Goal: Task Accomplishment & Management: Manage account settings

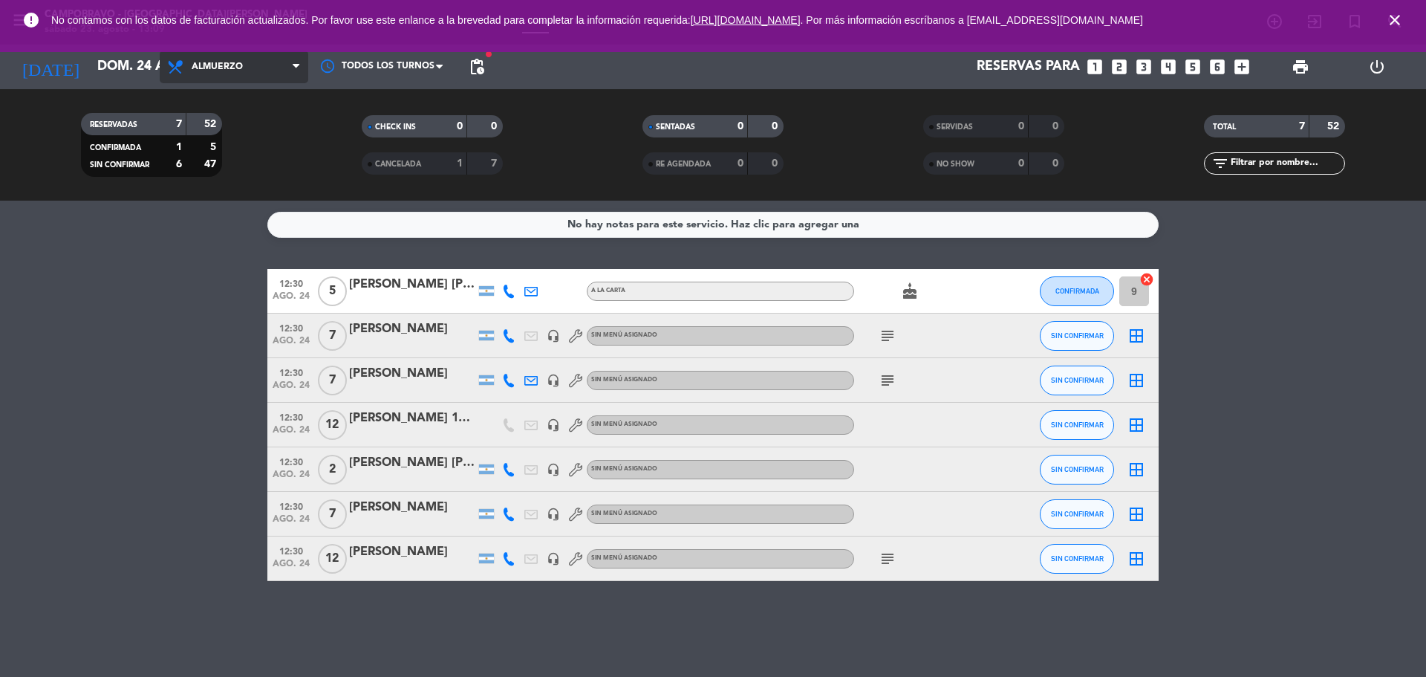
click at [193, 82] on span "Almuerzo" at bounding box center [234, 66] width 149 height 33
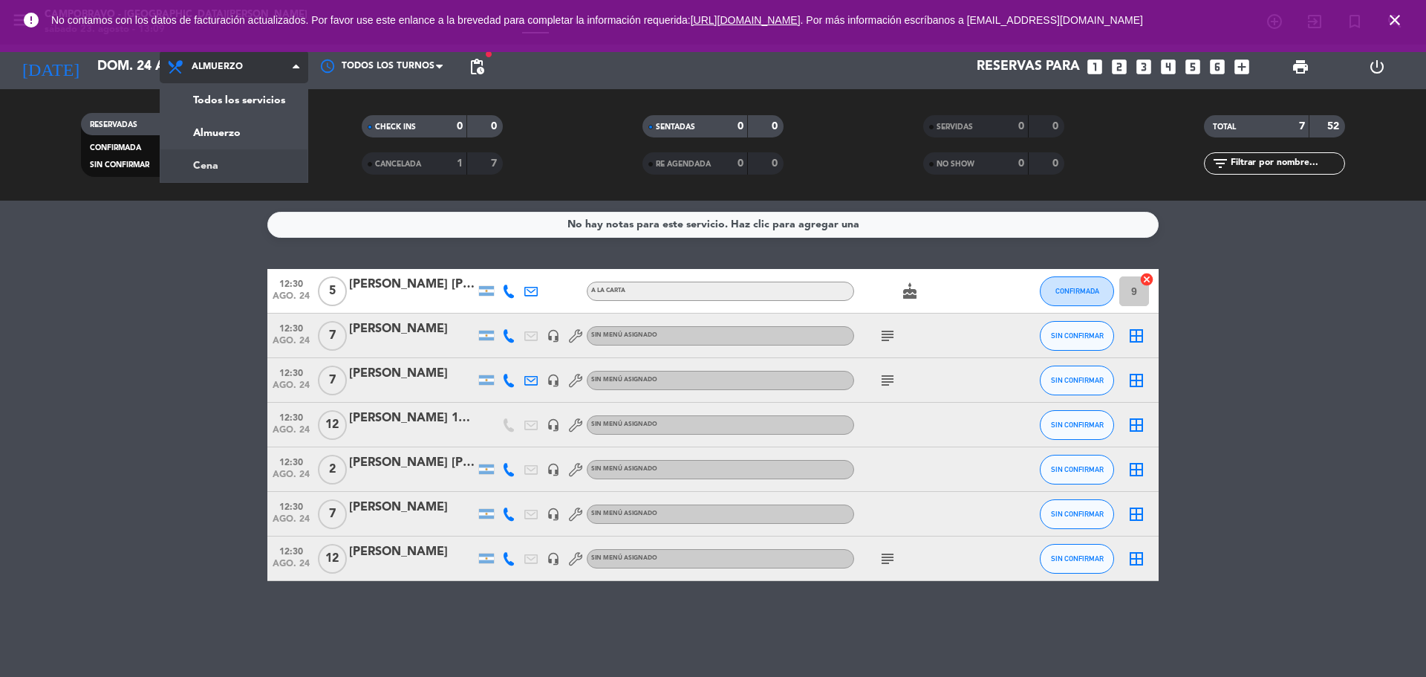
click at [276, 166] on div "menu Campobravo - [GEOGRAPHIC_DATA][PERSON_NAME] sábado 23. agosto - 13:09 Mis …" at bounding box center [713, 100] width 1426 height 201
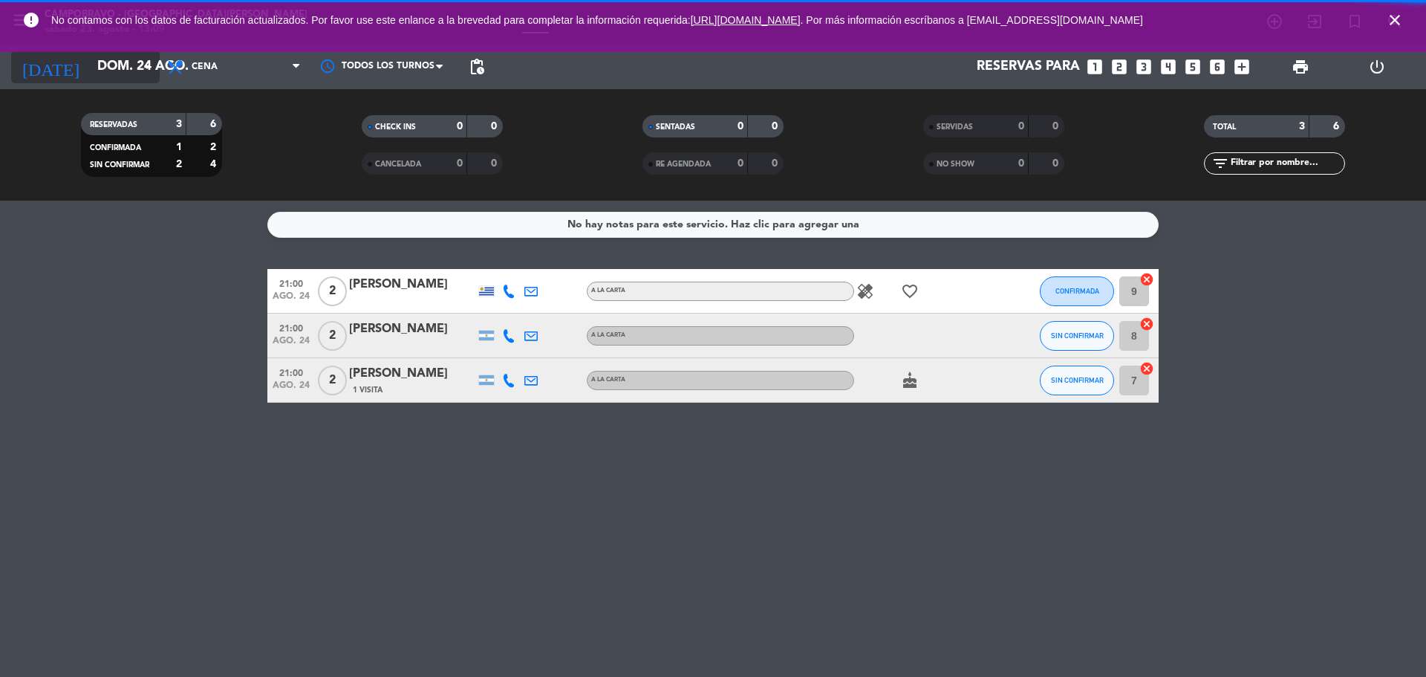
click at [100, 55] on input "dom. 24 ago." at bounding box center [176, 67] width 172 height 30
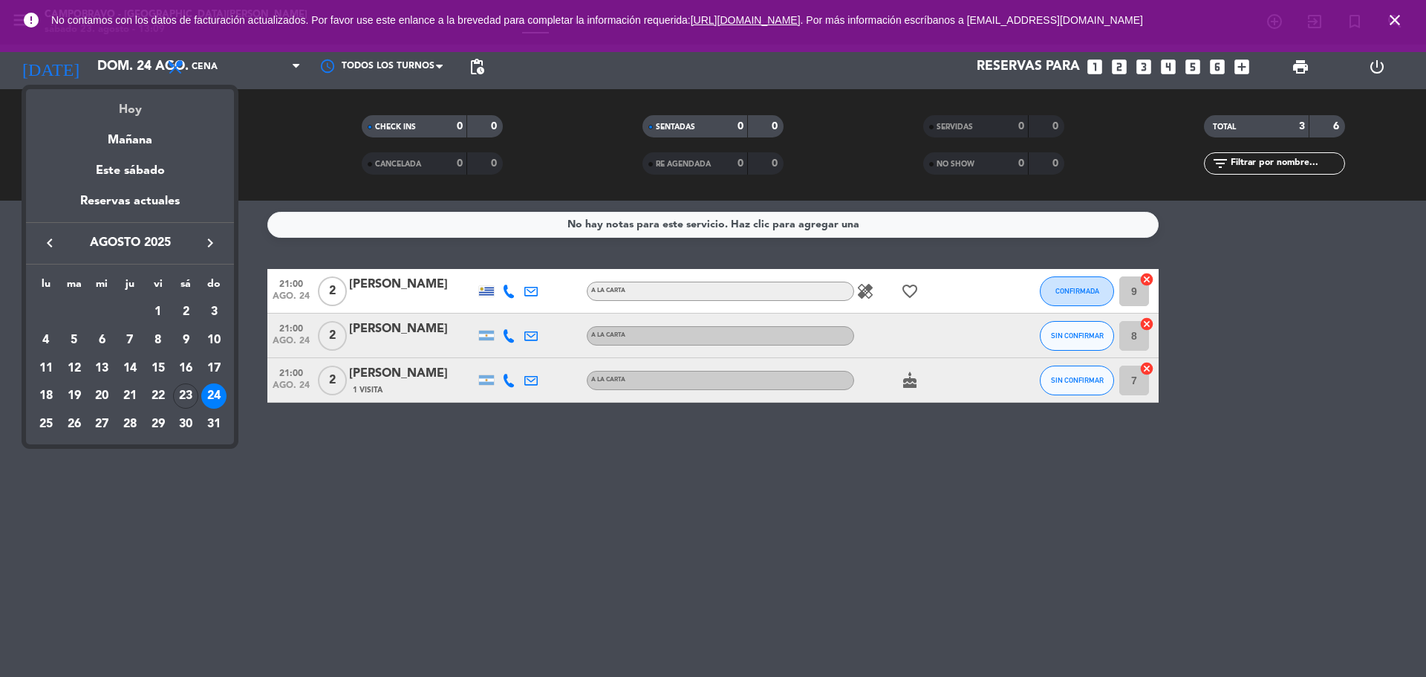
drag, startPoint x: 150, startPoint y: 122, endPoint x: 137, endPoint y: 106, distance: 20.5
click at [137, 106] on div "semana que viene esta semana semana previa misma semana del año anterior Hoy Ma…" at bounding box center [130, 176] width 208 height 175
click at [137, 106] on div "Hoy" at bounding box center [130, 104] width 208 height 30
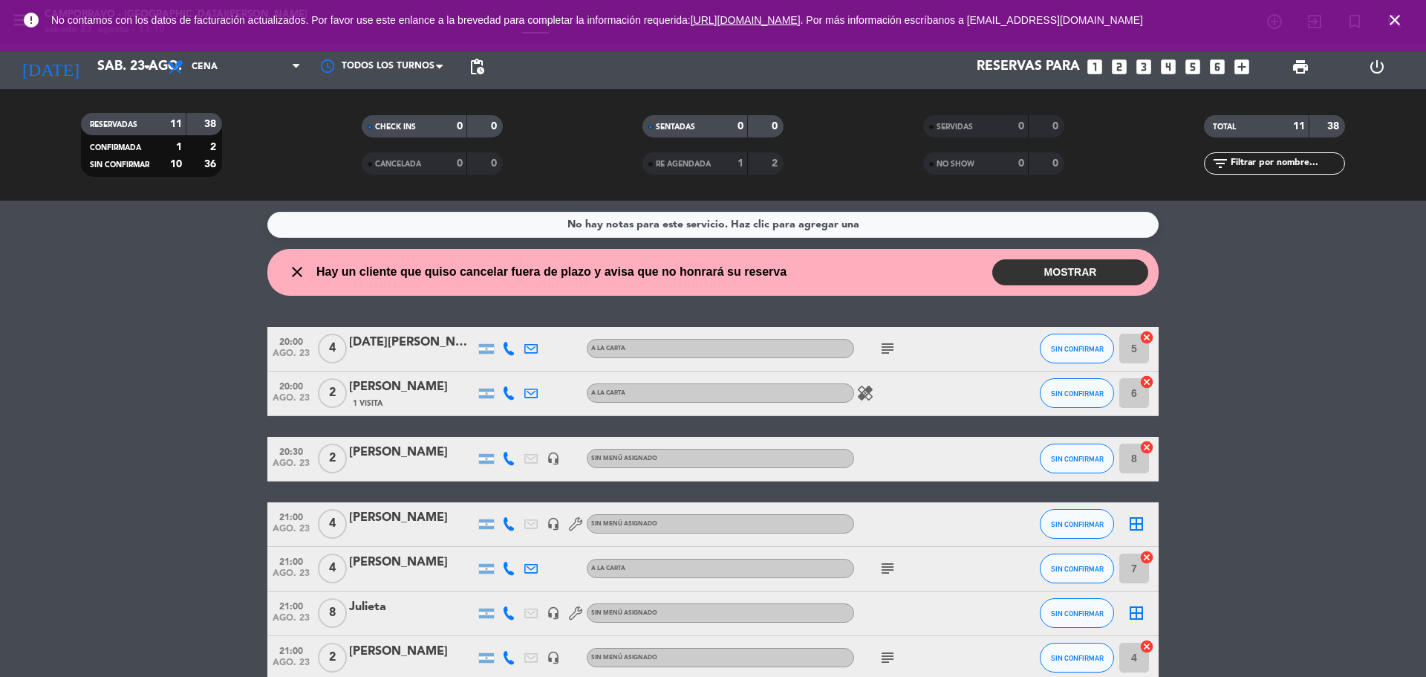
click at [1079, 270] on button "MOSTRAR" at bounding box center [1070, 272] width 156 height 26
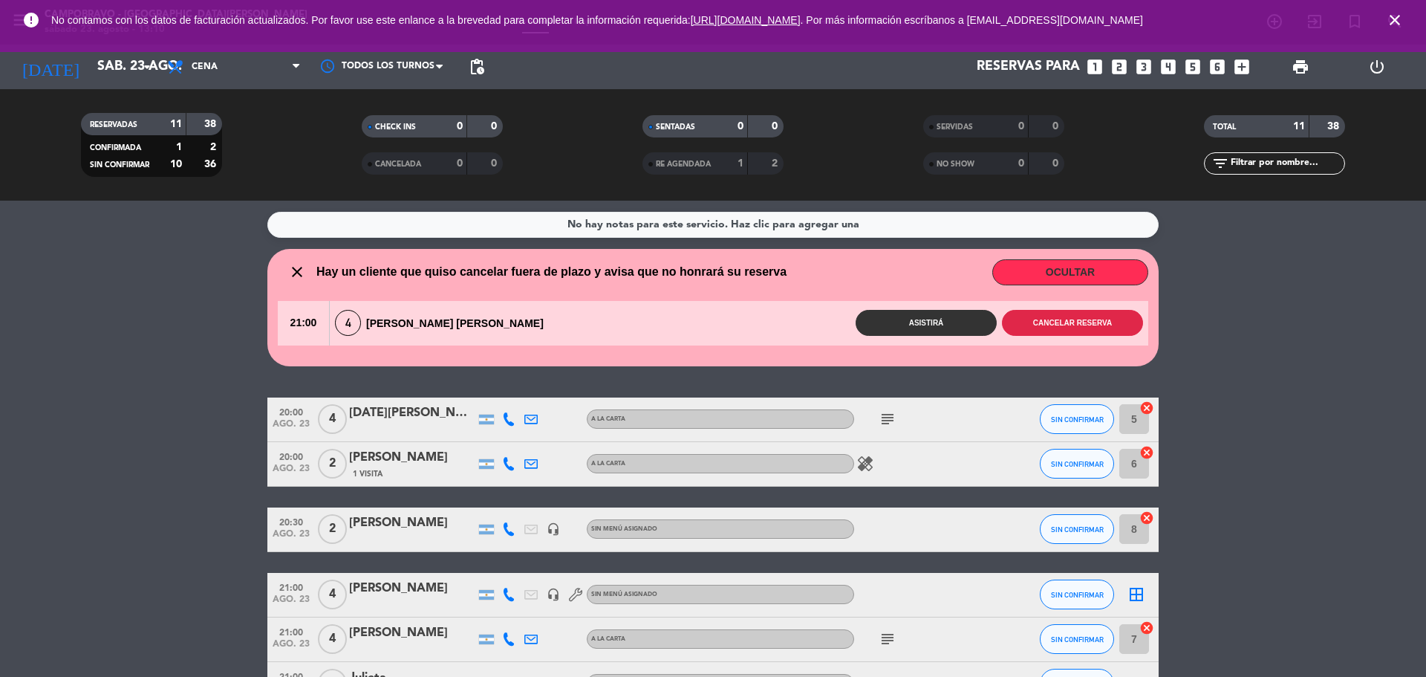
click at [1041, 317] on button "Cancelar reserva" at bounding box center [1072, 323] width 141 height 26
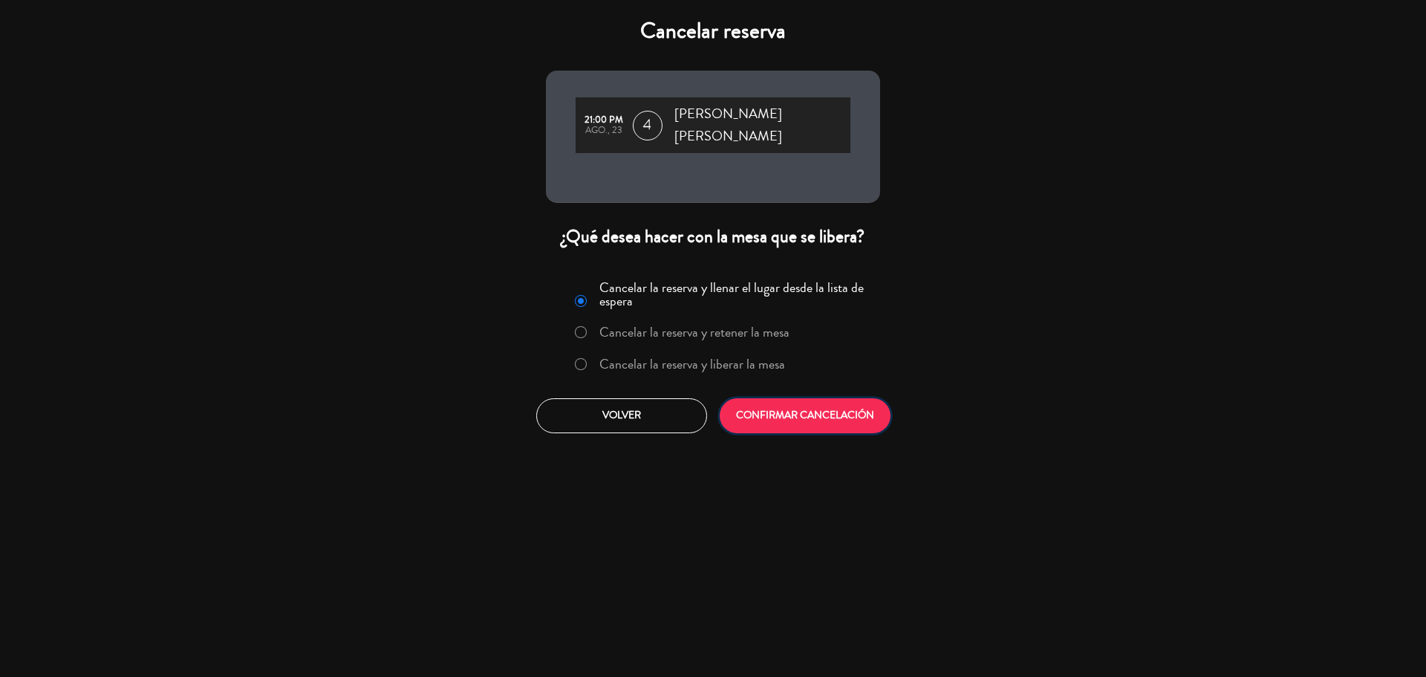
click at [841, 398] on button "CONFIRMAR CANCELACIÓN" at bounding box center [805, 415] width 171 height 35
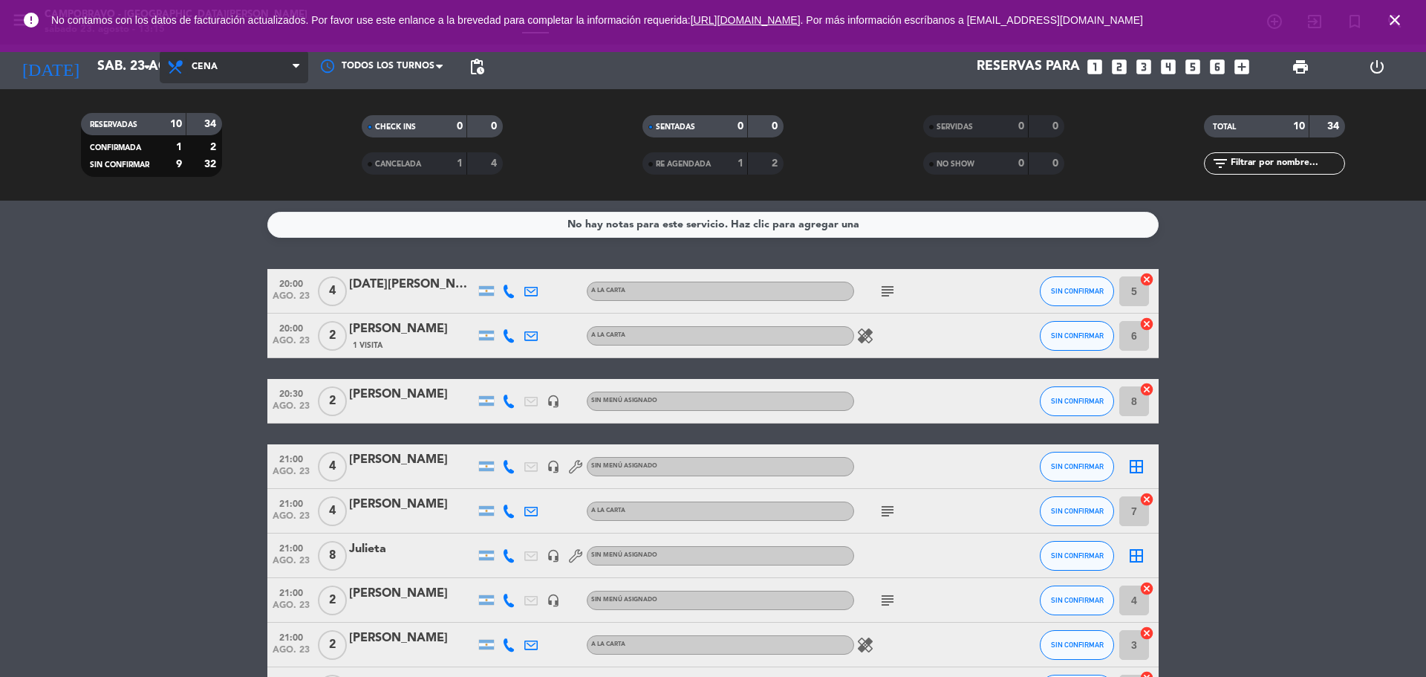
click at [185, 71] on icon at bounding box center [177, 67] width 22 height 18
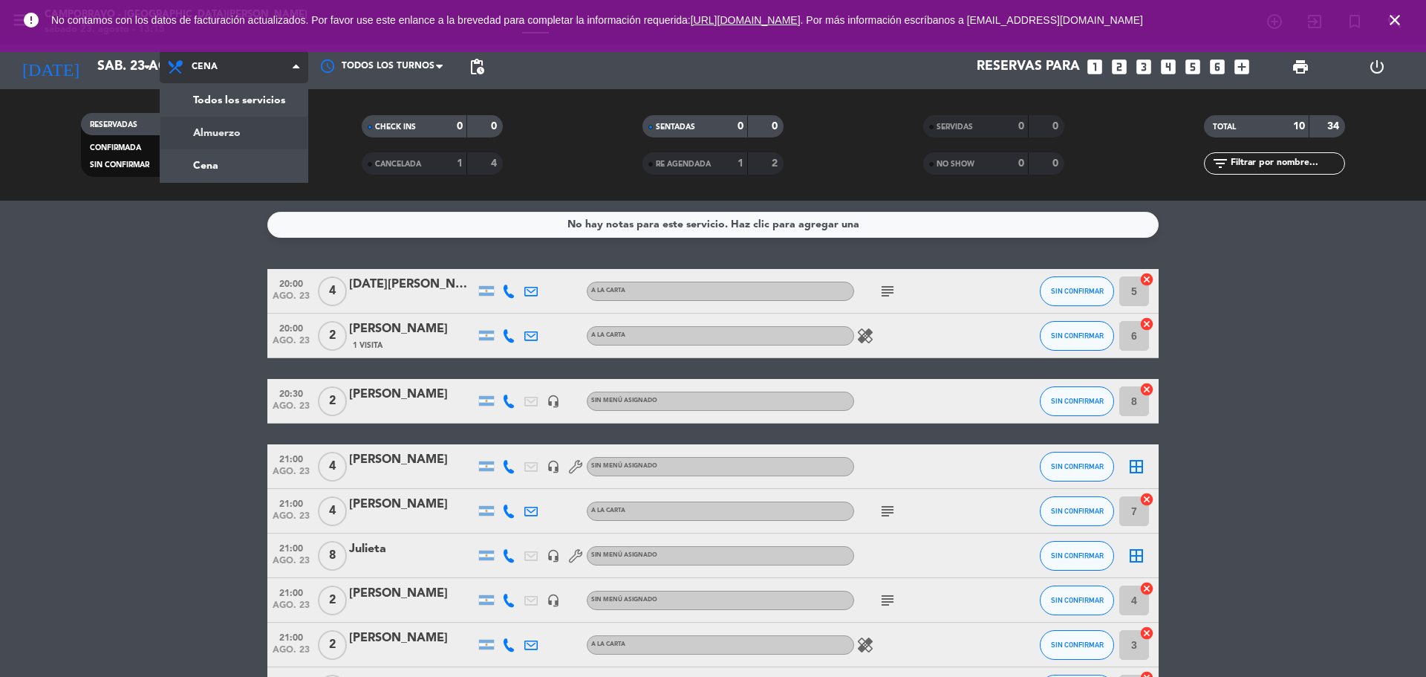
click at [227, 128] on div "menu Campobravo - [GEOGRAPHIC_DATA][PERSON_NAME] sábado 23. agosto - 13:15 Mis …" at bounding box center [713, 100] width 1426 height 201
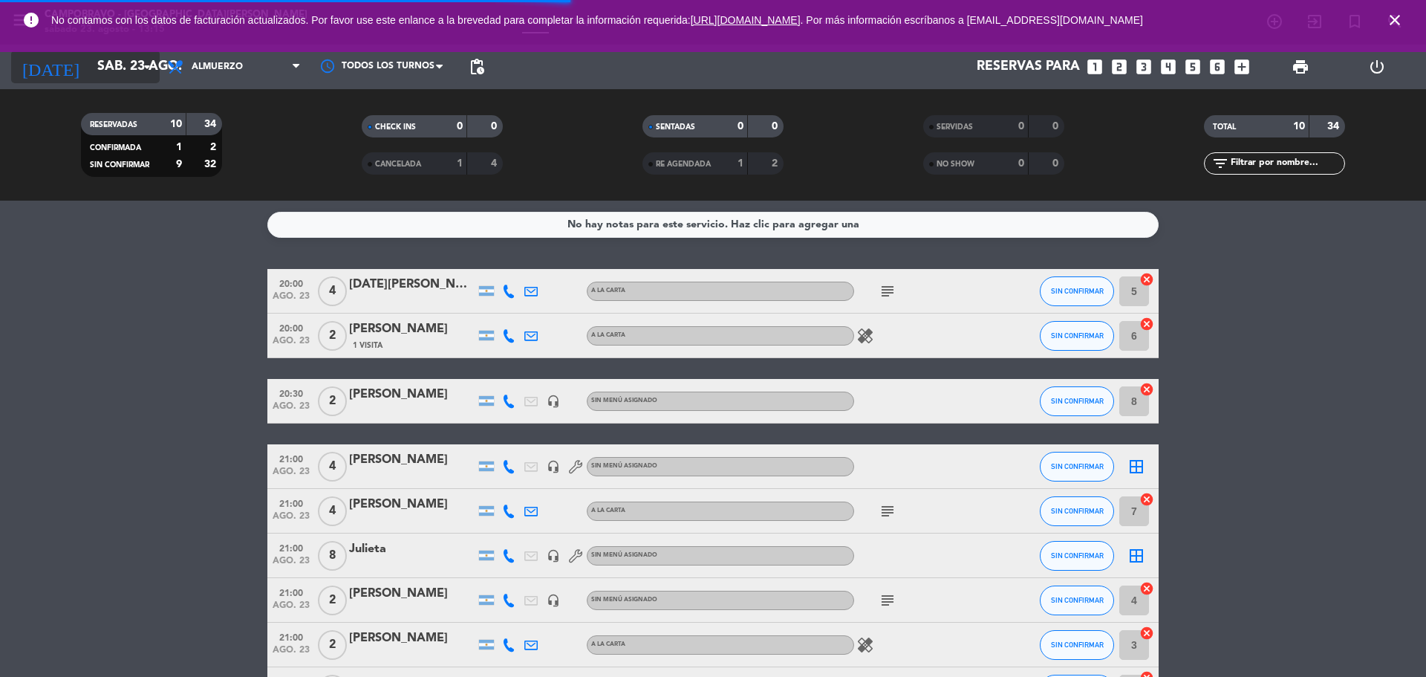
click at [101, 59] on input "sáb. 23 ago." at bounding box center [176, 67] width 172 height 30
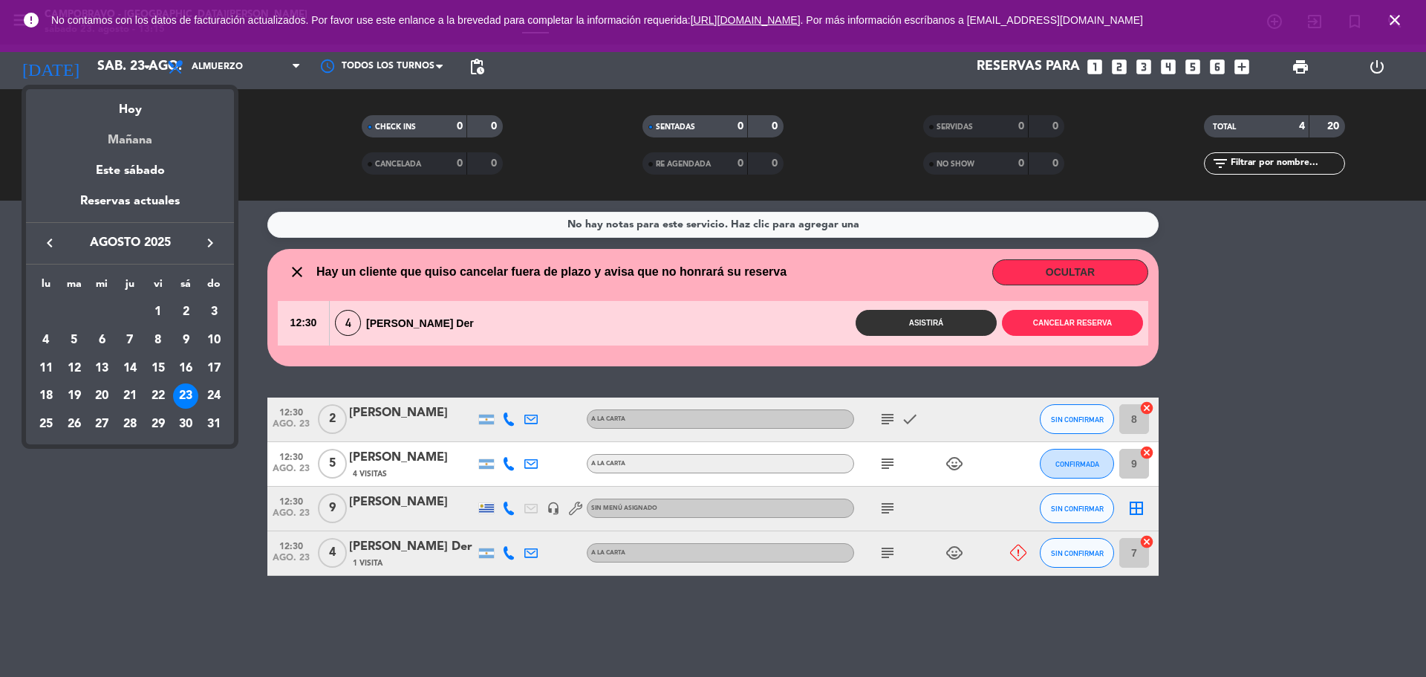
click at [154, 134] on div "Mañana" at bounding box center [130, 135] width 208 height 30
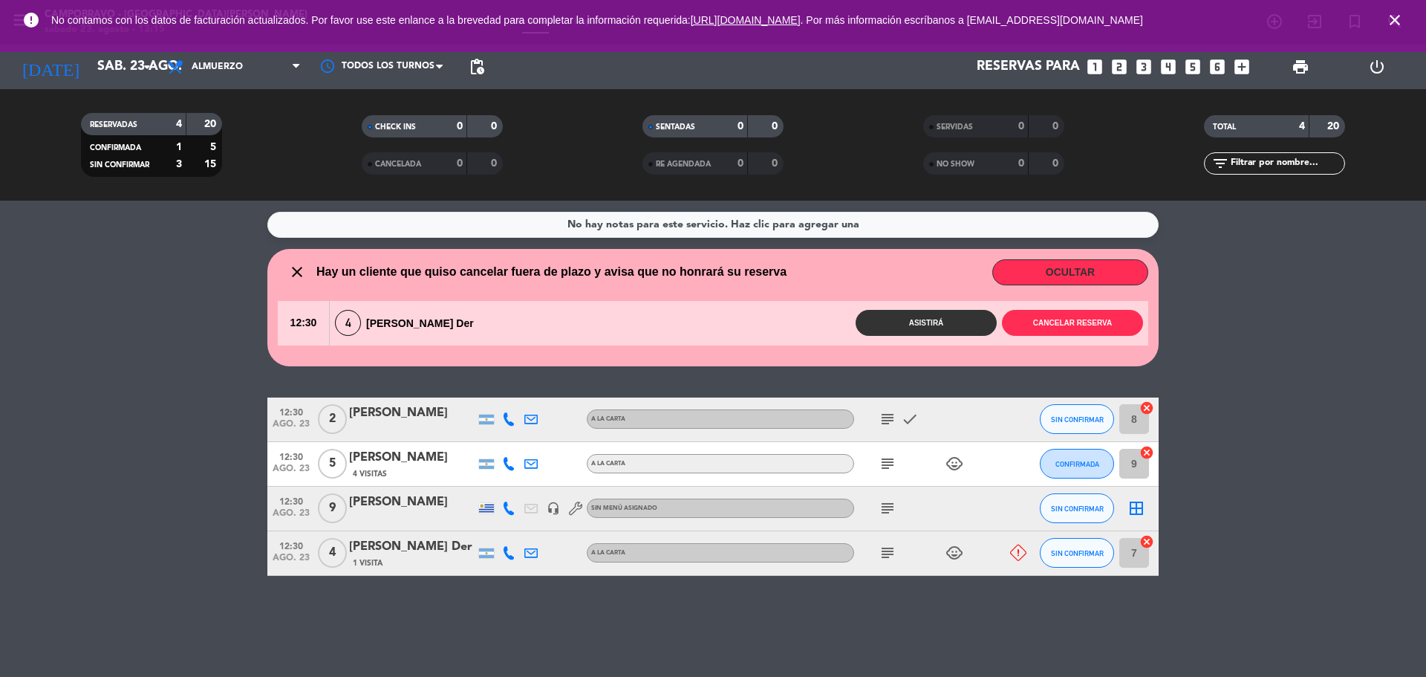
type input "dom. 24 ago."
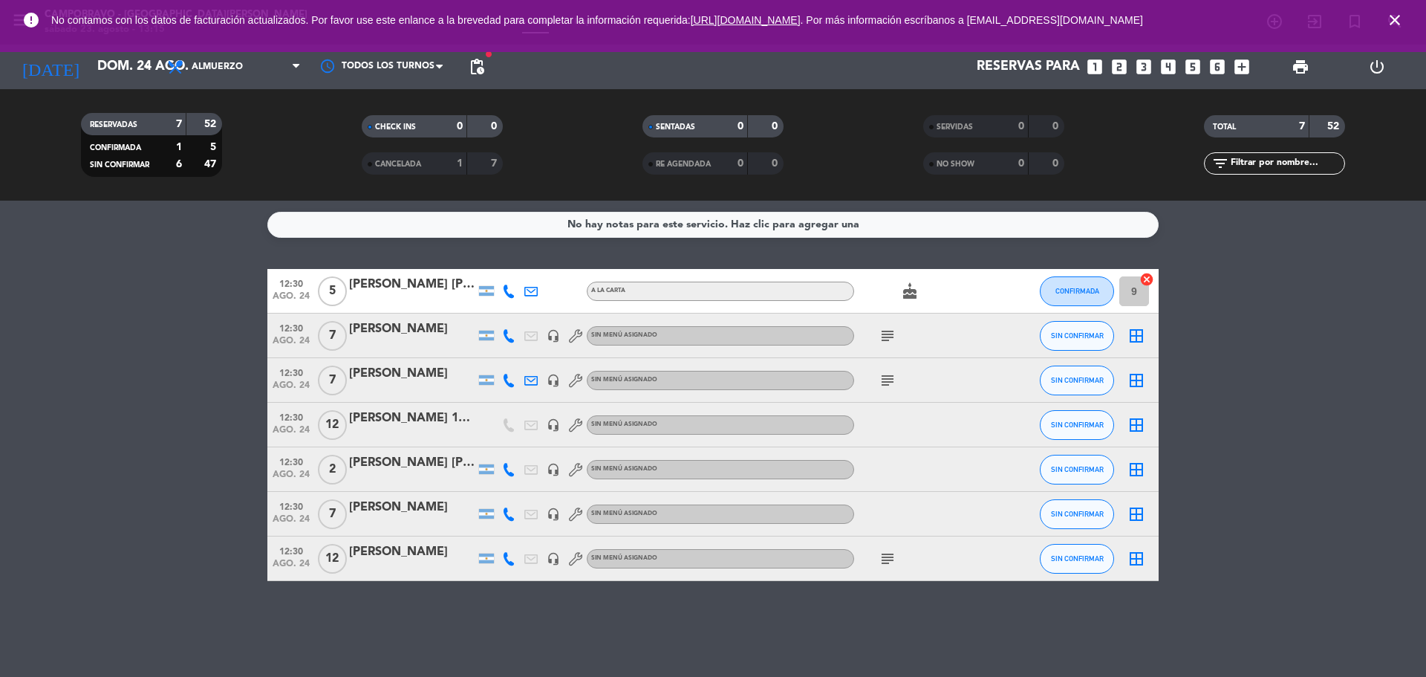
click at [1144, 73] on icon "looks_3" at bounding box center [1143, 66] width 19 height 19
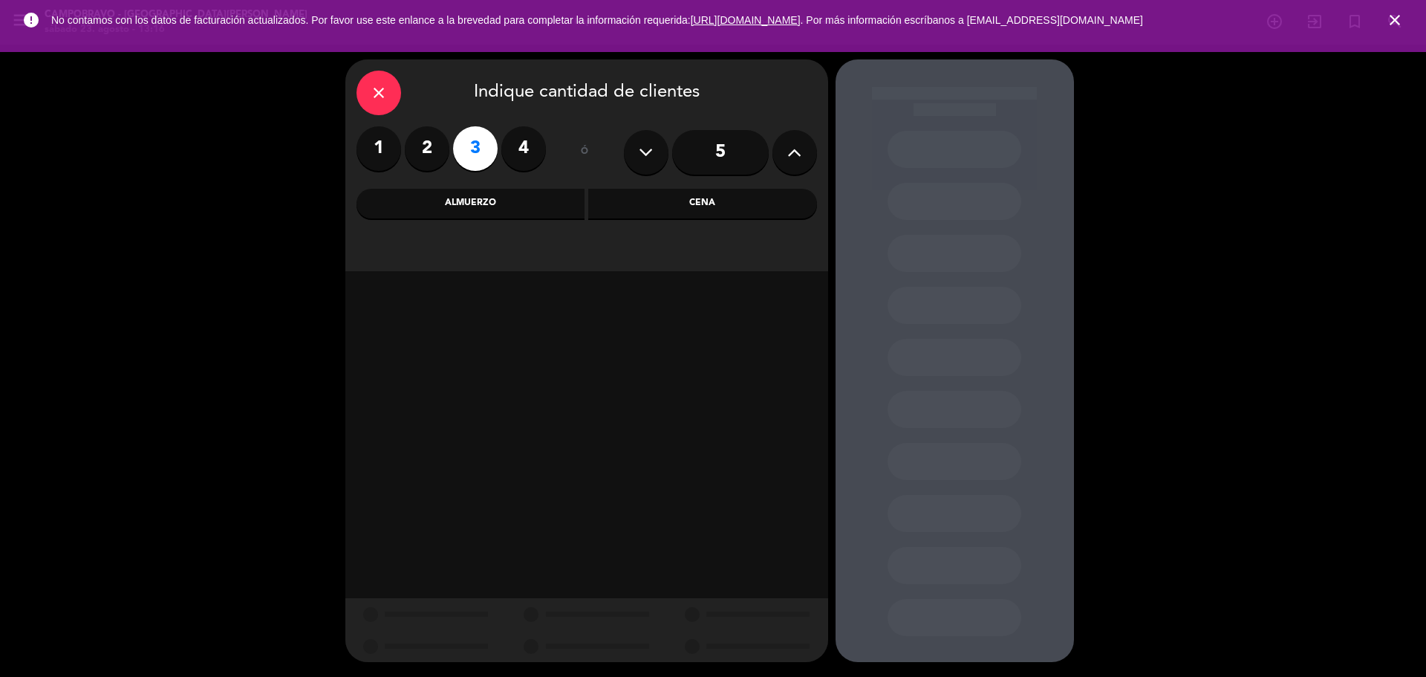
click at [498, 194] on div "Almuerzo" at bounding box center [470, 204] width 229 height 30
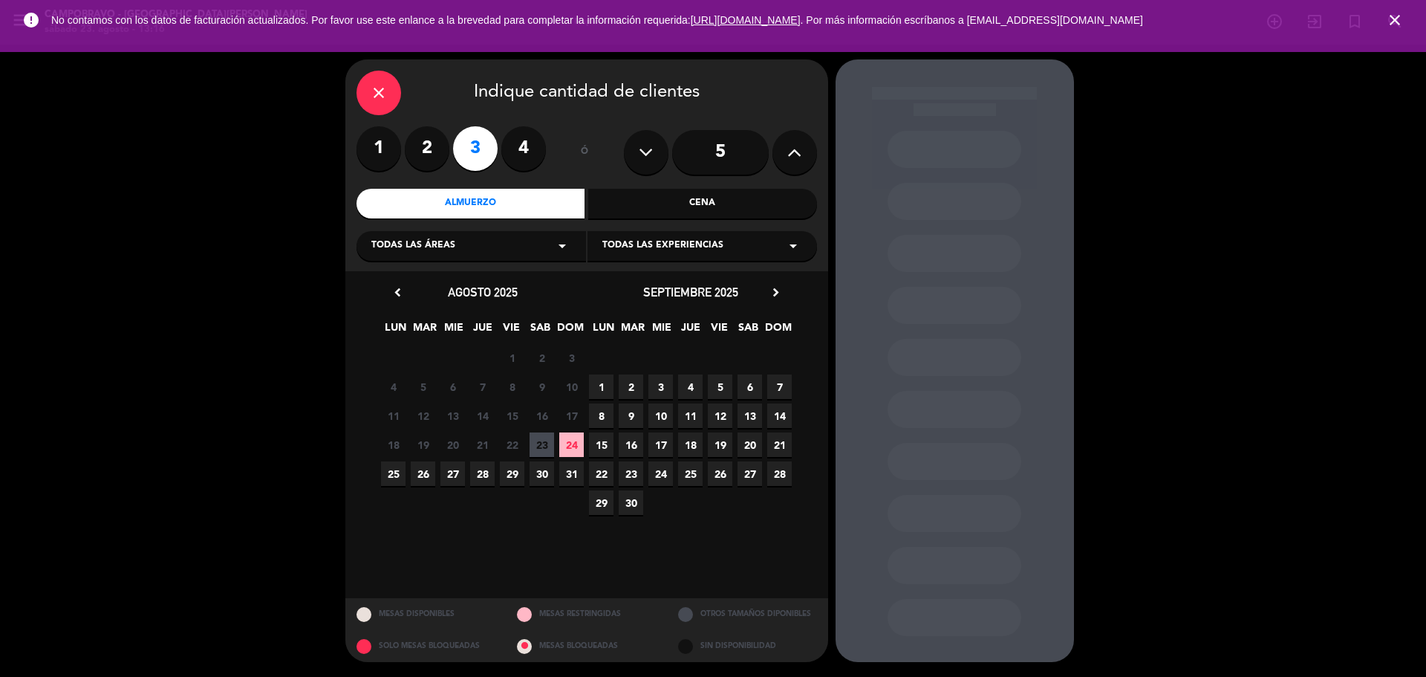
click at [566, 450] on span "24" at bounding box center [571, 444] width 25 height 25
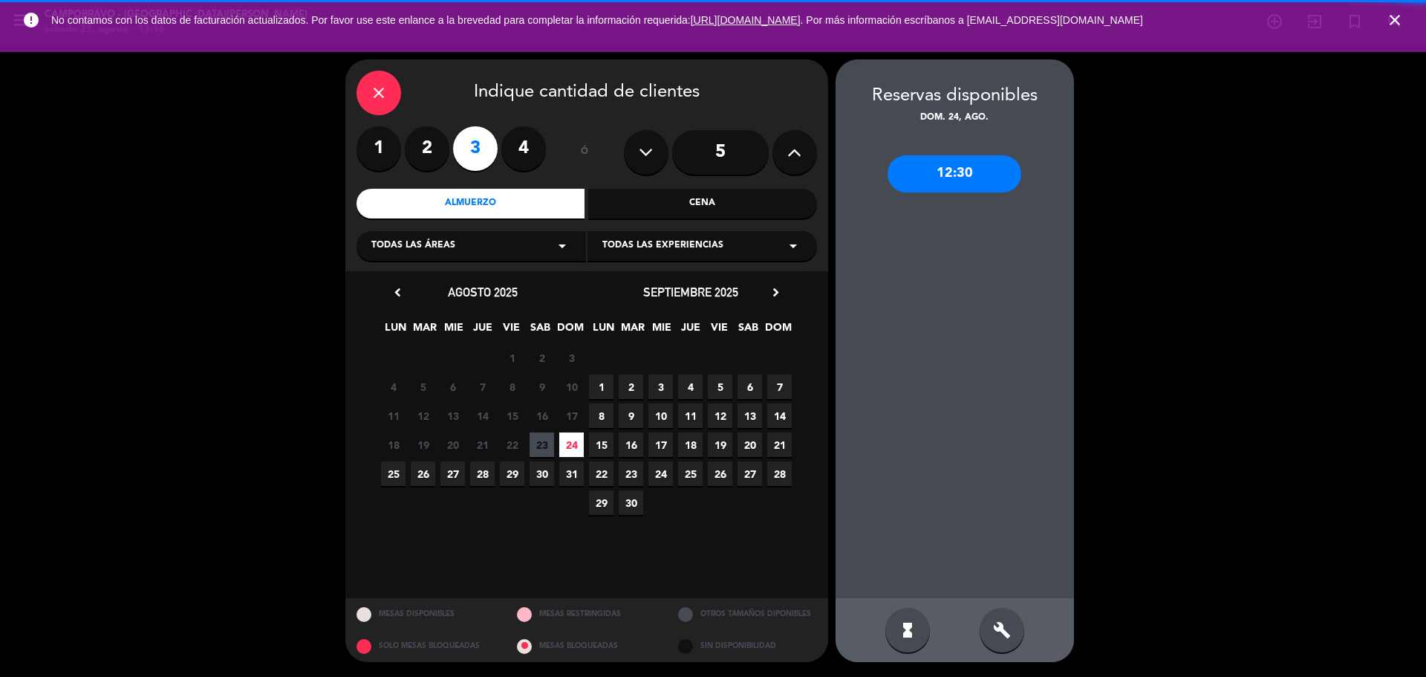
click at [1017, 630] on div "build" at bounding box center [1002, 629] width 45 height 45
click at [948, 190] on div "12:30" at bounding box center [954, 173] width 134 height 37
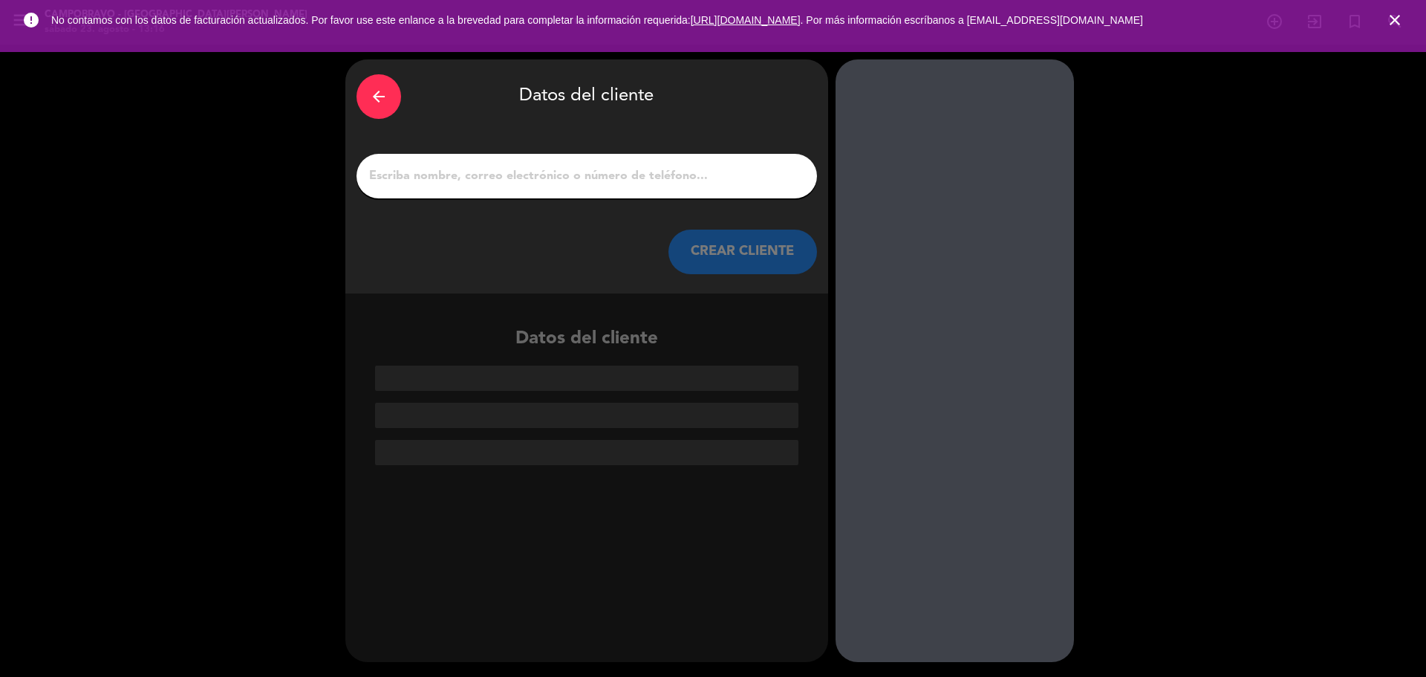
click at [662, 175] on input "1" at bounding box center [587, 176] width 438 height 21
type input "a"
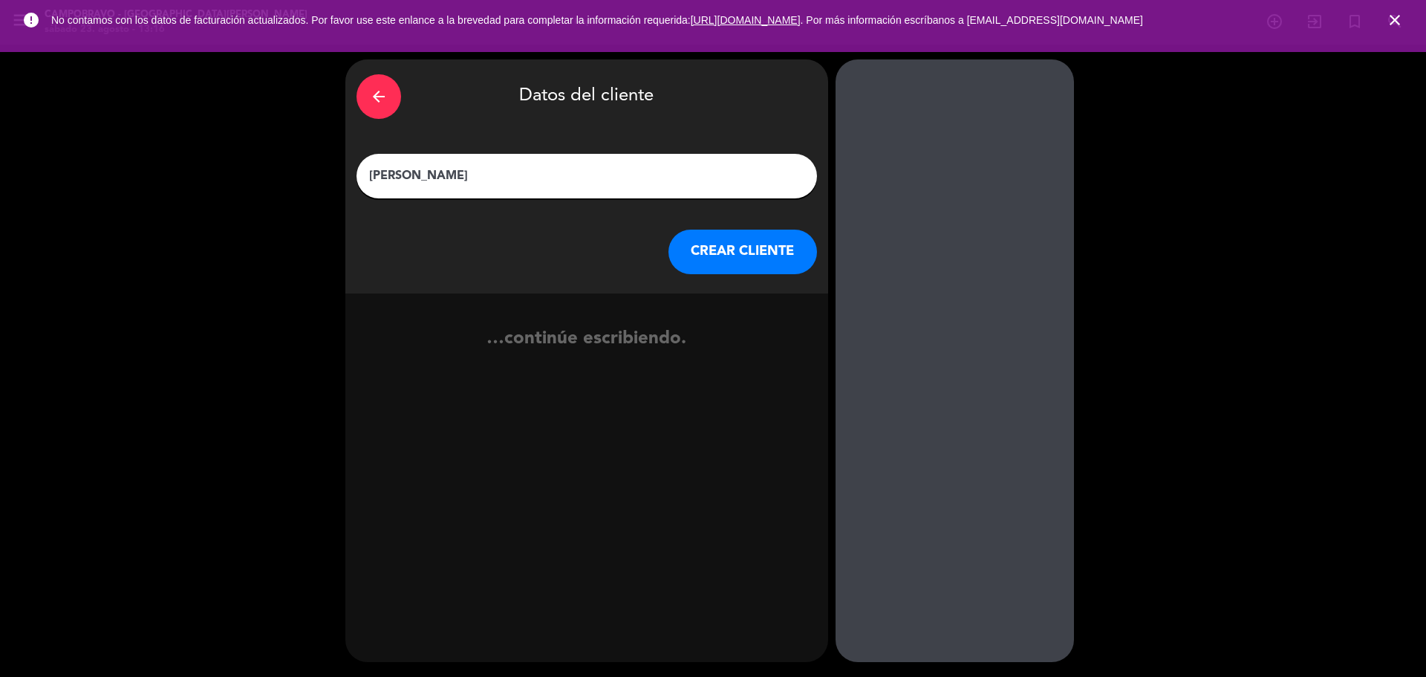
type input "[PERSON_NAME]"
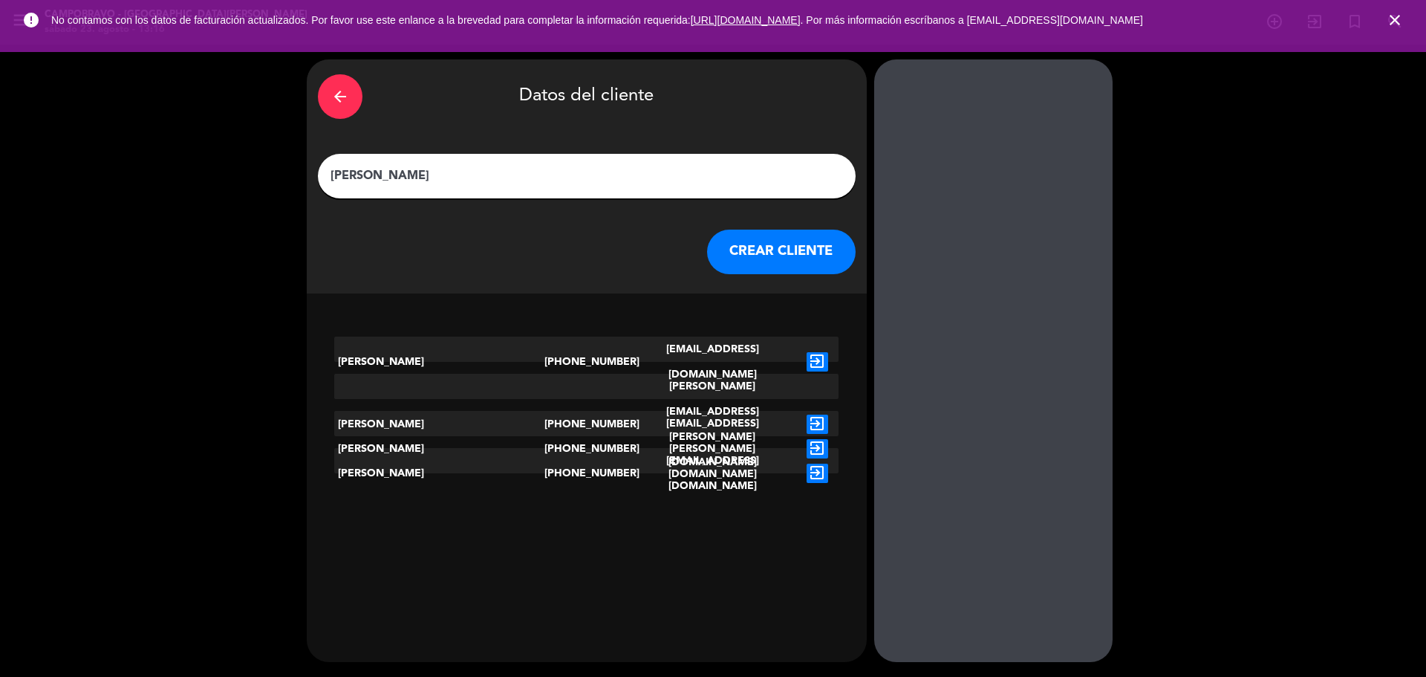
click at [729, 235] on button "CREAR CLIENTE" at bounding box center [781, 251] width 149 height 45
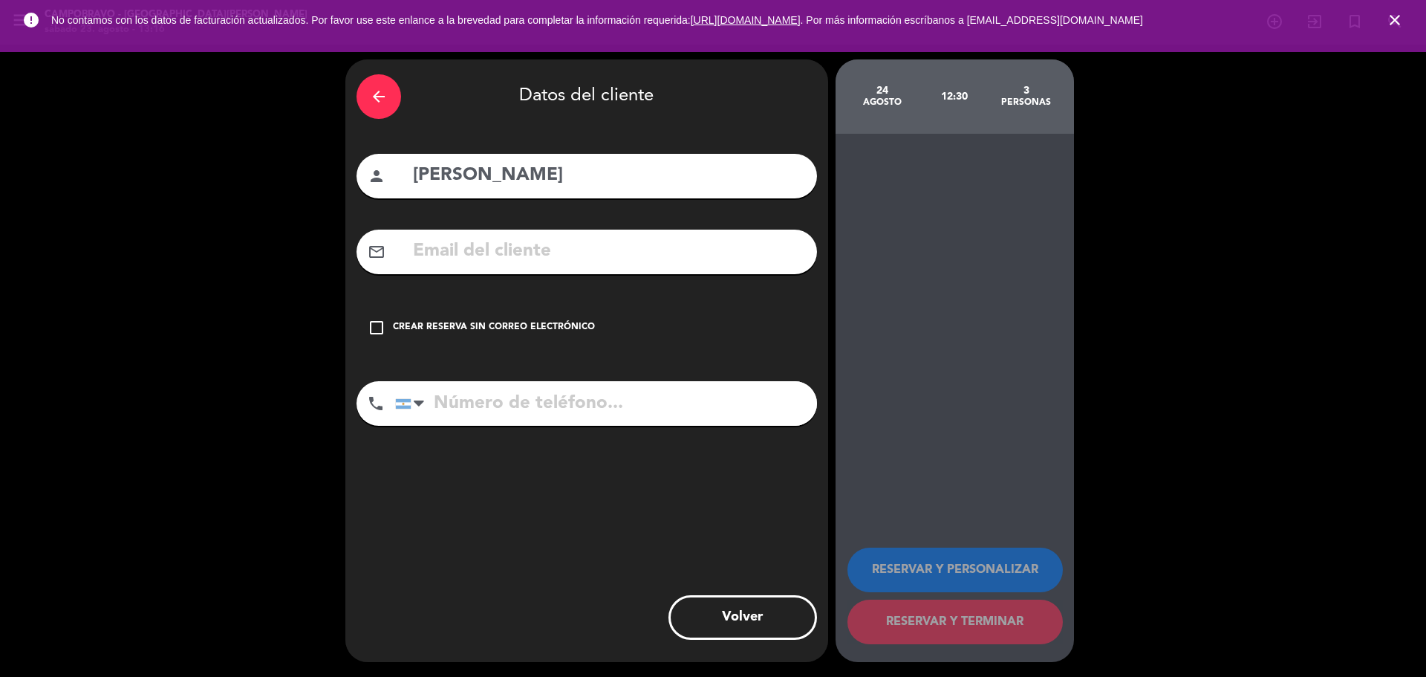
click at [498, 330] on div "Crear reserva sin correo electrónico" at bounding box center [494, 327] width 202 height 15
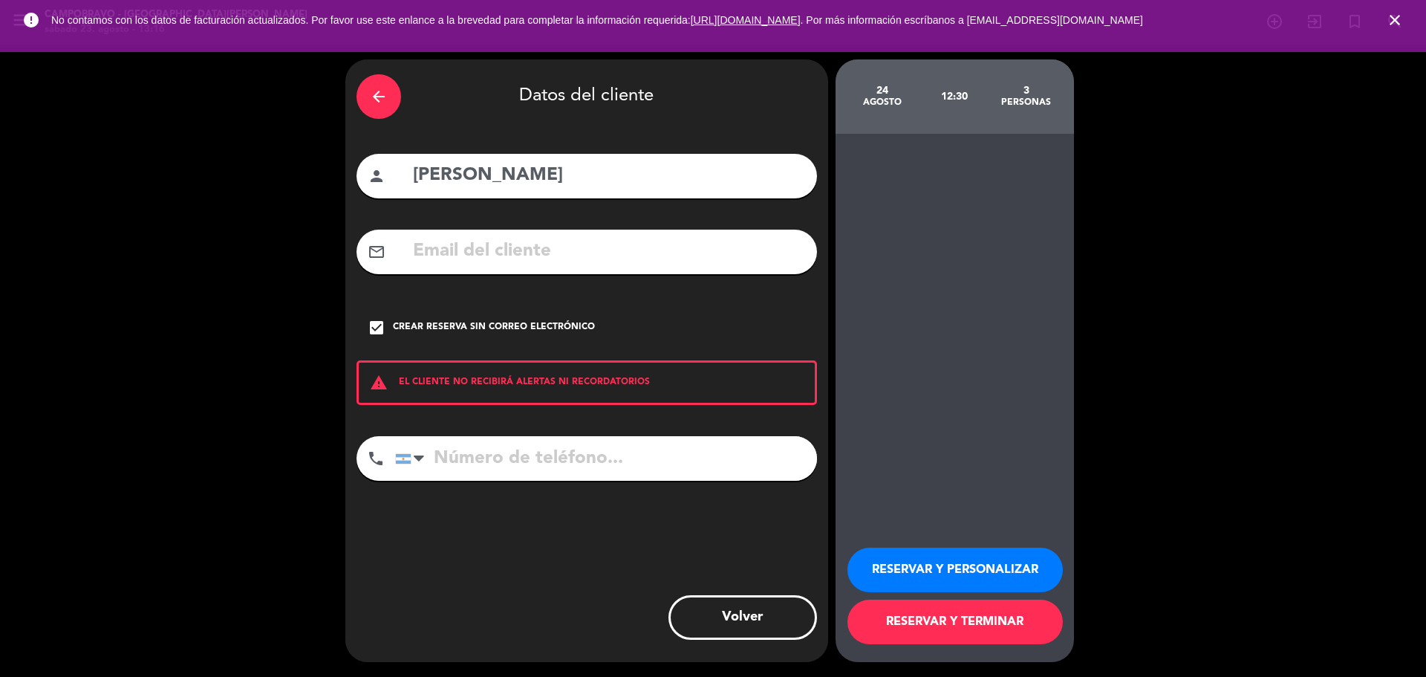
click at [583, 442] on input "tel" at bounding box center [606, 458] width 422 height 45
click at [420, 454] on div at bounding box center [419, 458] width 10 height 18
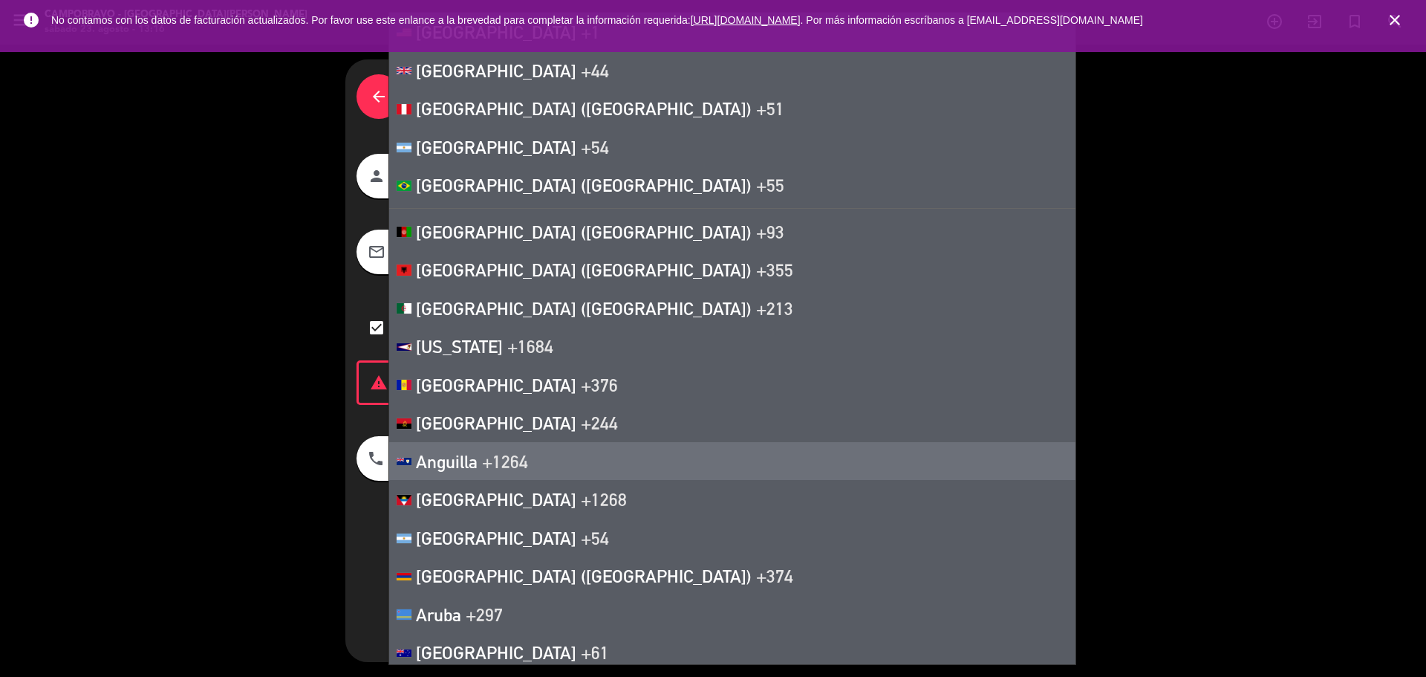
scroll to position [3565, 0]
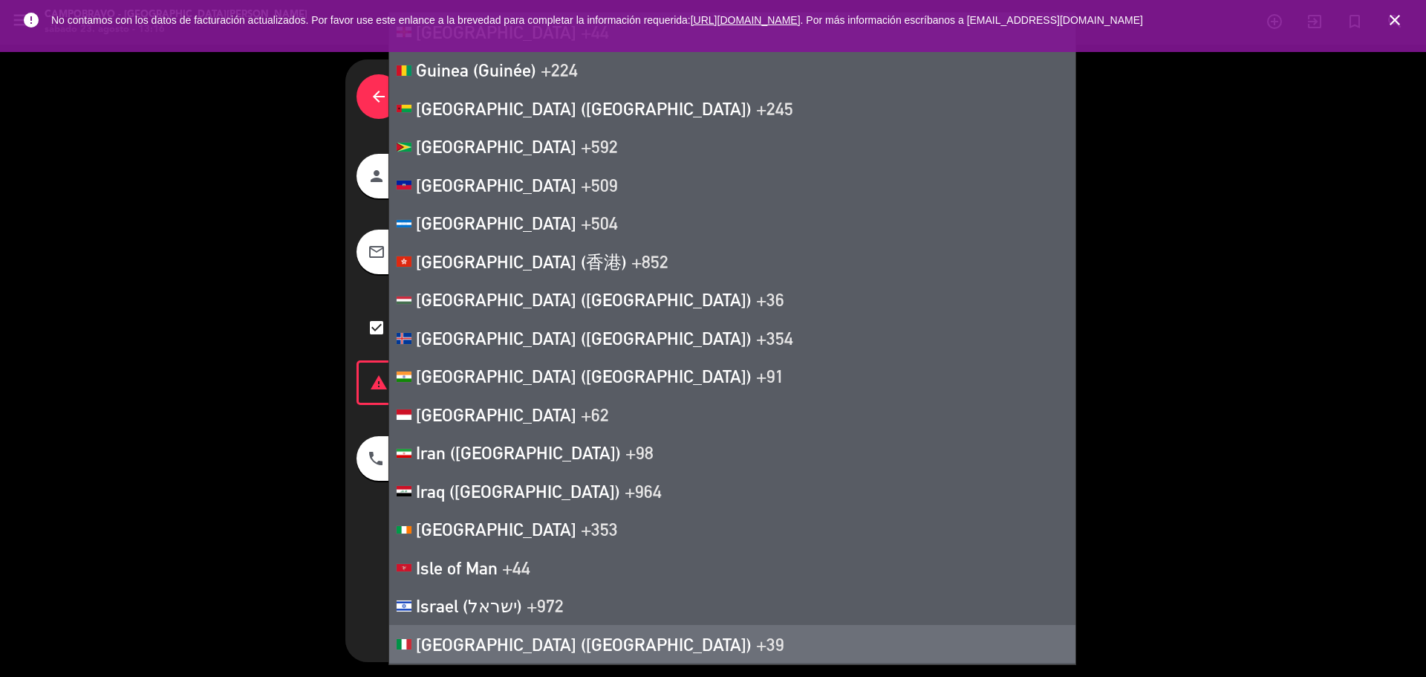
click at [593, 636] on li "[GEOGRAPHIC_DATA] ([GEOGRAPHIC_DATA]) +39" at bounding box center [732, 644] width 686 height 39
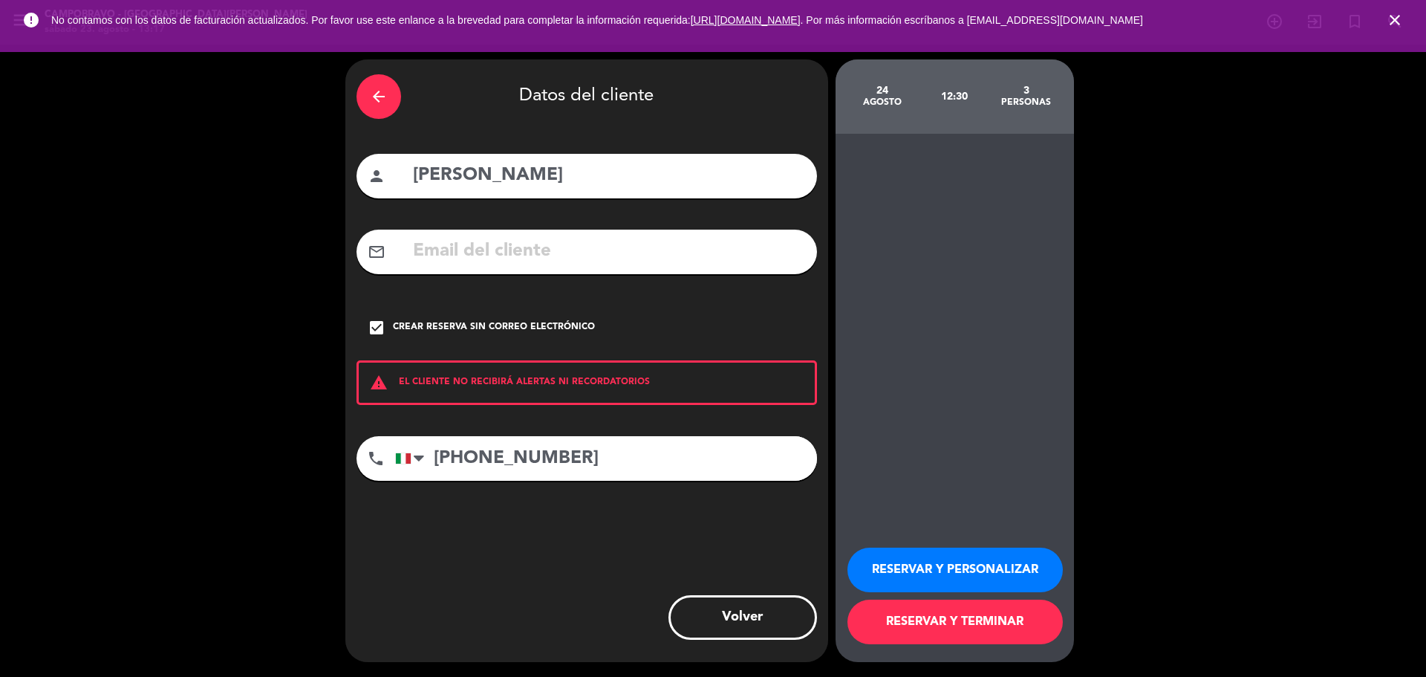
type input "[PHONE_NUMBER]"
click at [959, 557] on button "RESERVAR Y PERSONALIZAR" at bounding box center [954, 569] width 215 height 45
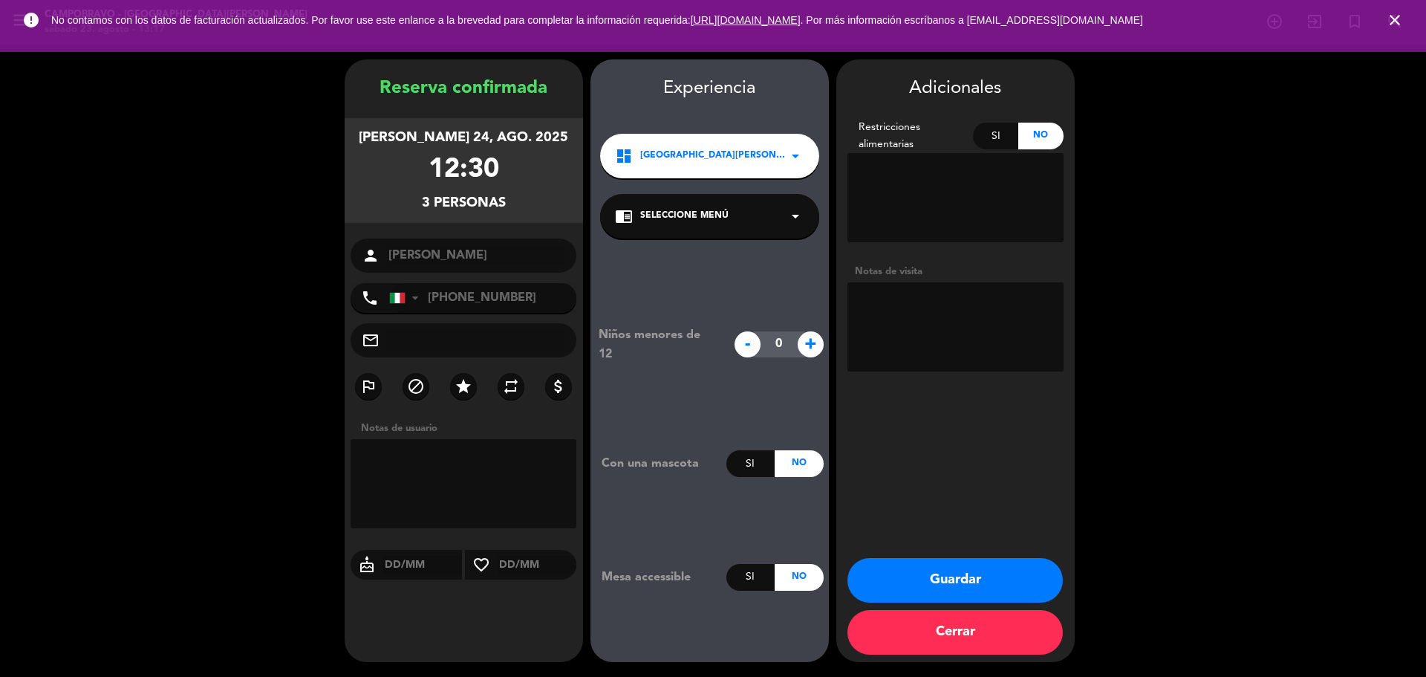
click at [905, 307] on textarea at bounding box center [955, 326] width 216 height 89
type textarea "Afuera"
click at [985, 594] on button "Guardar" at bounding box center [954, 580] width 215 height 45
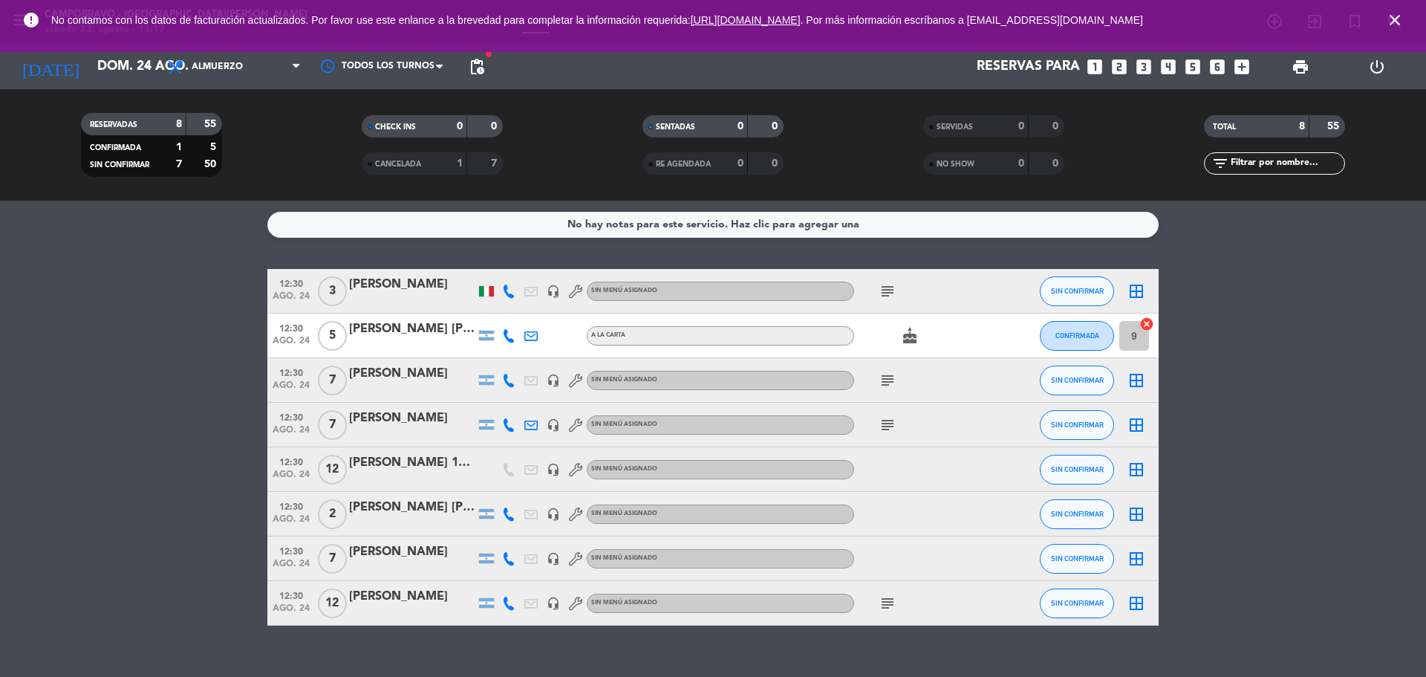
click at [887, 593] on div "subject" at bounding box center [921, 603] width 134 height 44
click at [893, 604] on icon "subject" at bounding box center [888, 603] width 18 height 18
click at [876, 459] on div at bounding box center [921, 469] width 134 height 44
click at [482, 468] on div at bounding box center [486, 469] width 22 height 44
click at [437, 481] on div at bounding box center [412, 479] width 126 height 12
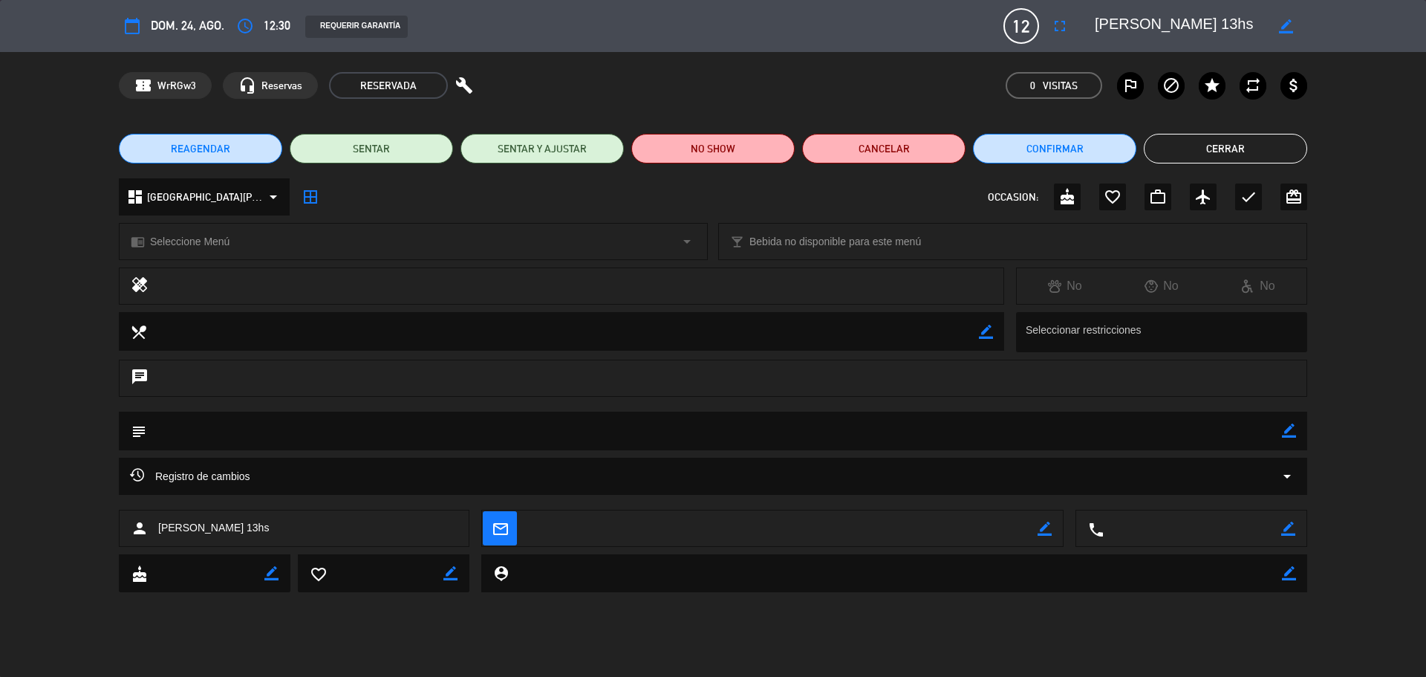
click at [1254, 476] on div "Registro de cambios arrow_drop_down" at bounding box center [713, 476] width 1166 height 18
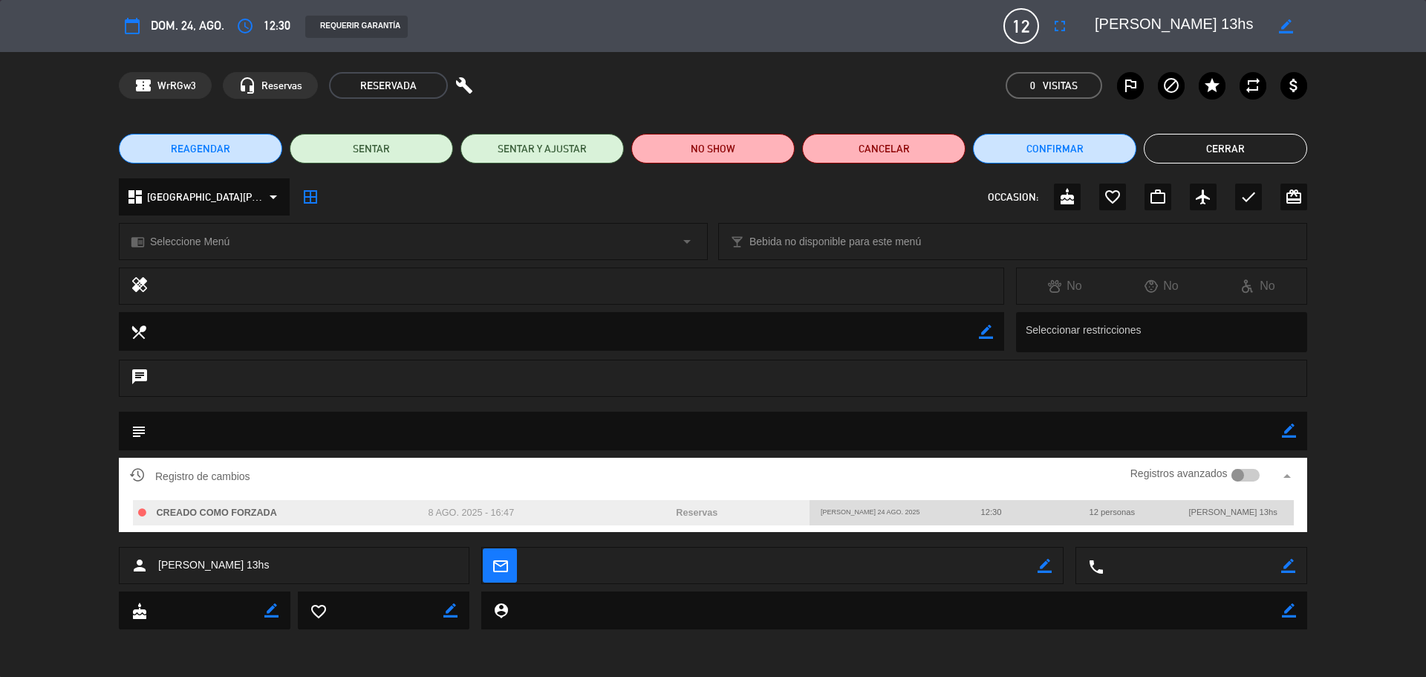
click at [1270, 147] on button "Cerrar" at bounding box center [1225, 149] width 163 height 30
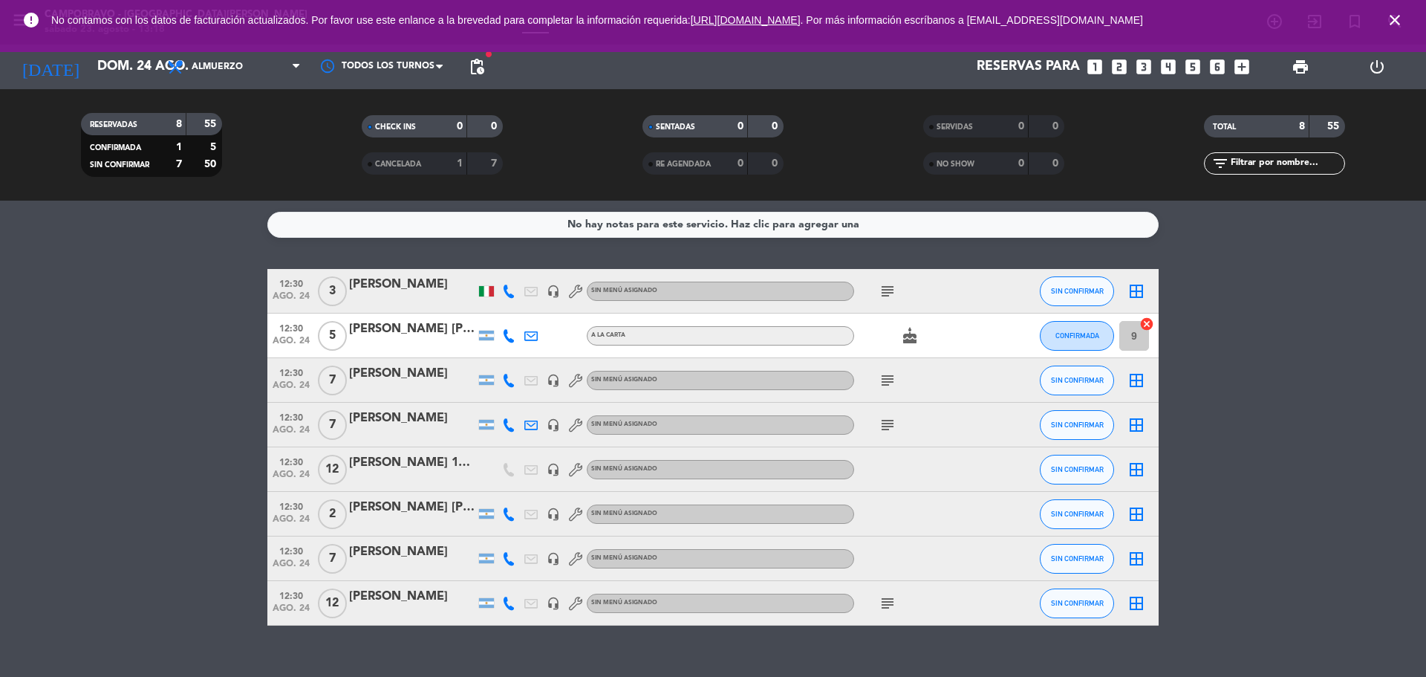
click at [441, 286] on div "[PERSON_NAME]" at bounding box center [412, 284] width 126 height 19
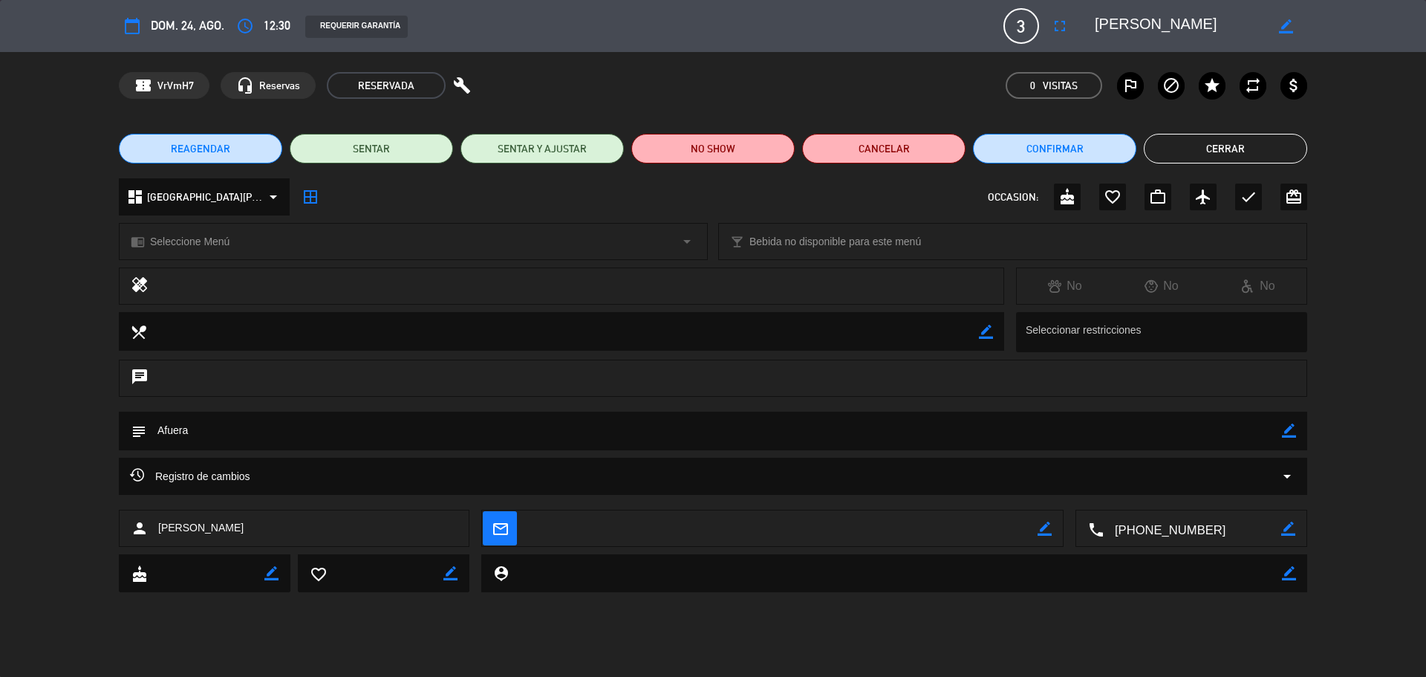
click at [1290, 429] on icon "border_color" at bounding box center [1289, 430] width 14 height 14
drag, startPoint x: 202, startPoint y: 426, endPoint x: 106, endPoint y: 433, distance: 96.0
click at [106, 433] on div "subject" at bounding box center [713, 434] width 1426 height 46
click at [1292, 434] on icon at bounding box center [1289, 430] width 14 height 14
click at [1193, 146] on button "Cerrar" at bounding box center [1225, 149] width 163 height 30
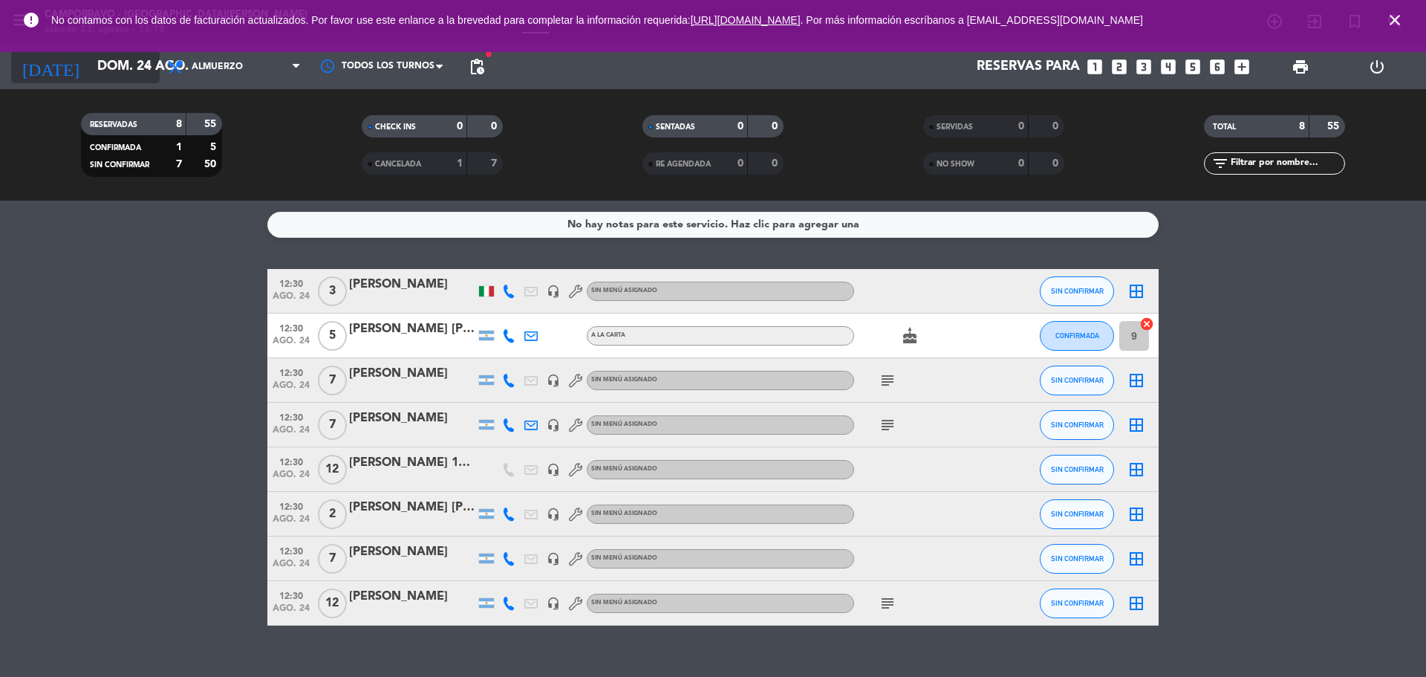
click at [149, 66] on icon "arrow_drop_down" at bounding box center [147, 67] width 18 height 18
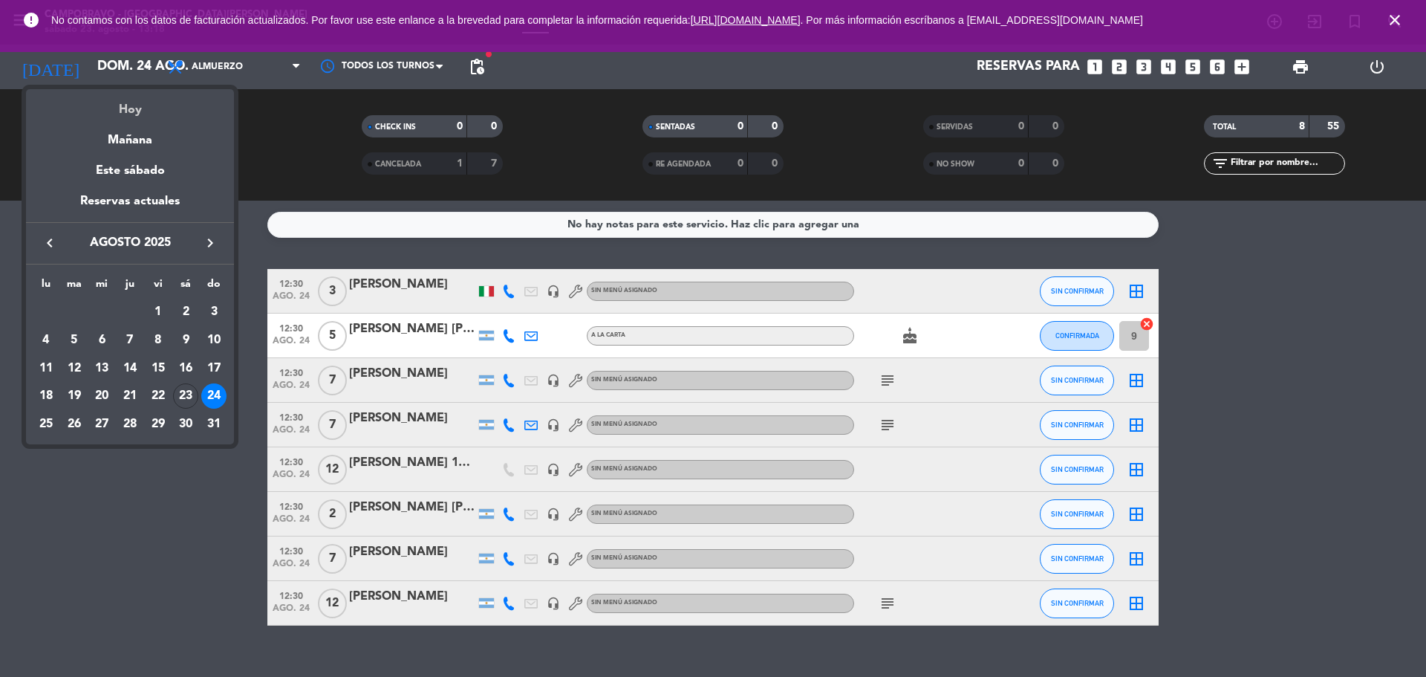
click at [154, 105] on div "Hoy" at bounding box center [130, 104] width 208 height 30
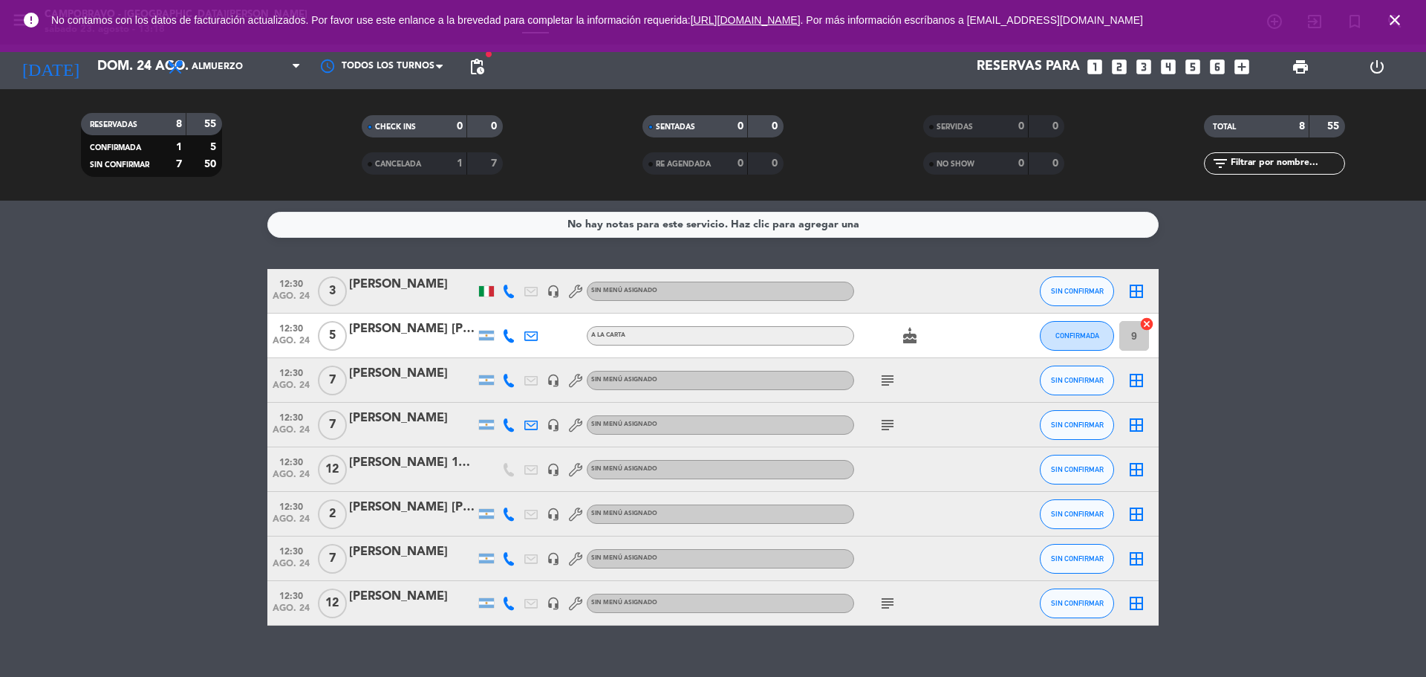
type input "sáb. 23 ago."
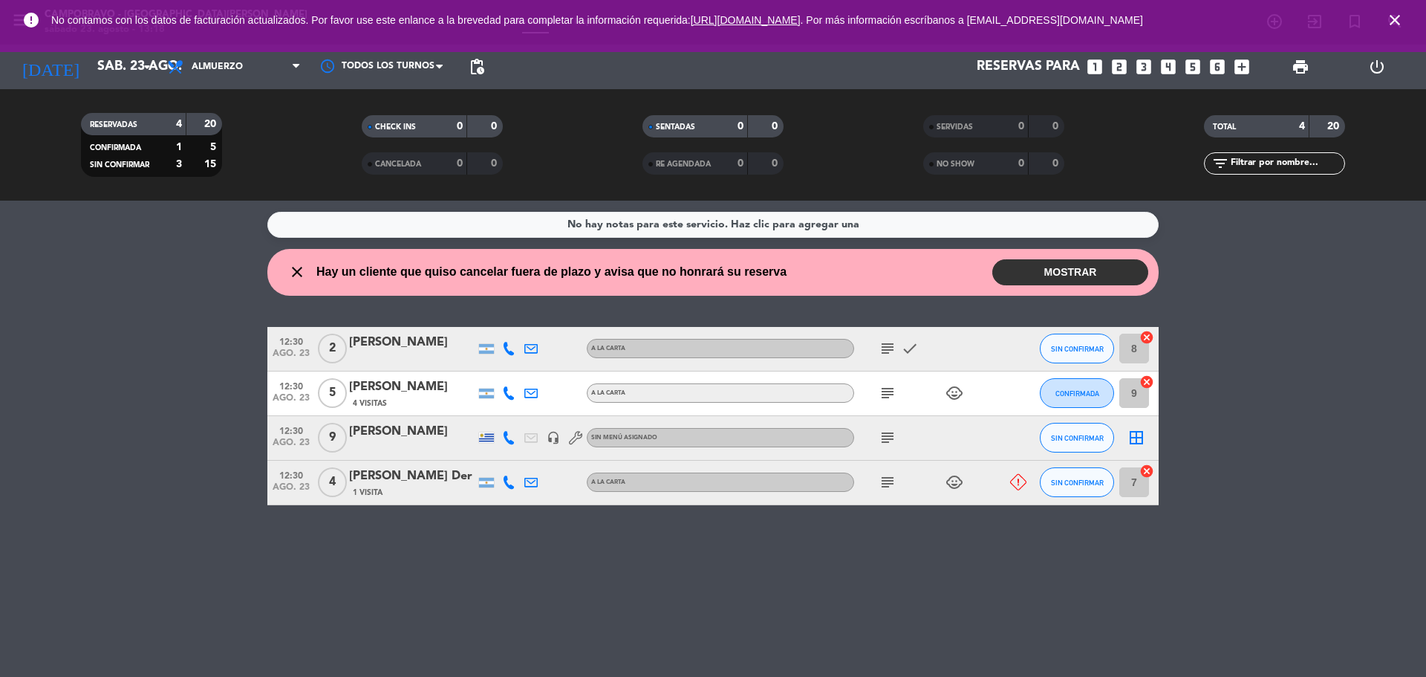
click at [1041, 276] on button "MOSTRAR" at bounding box center [1070, 272] width 156 height 26
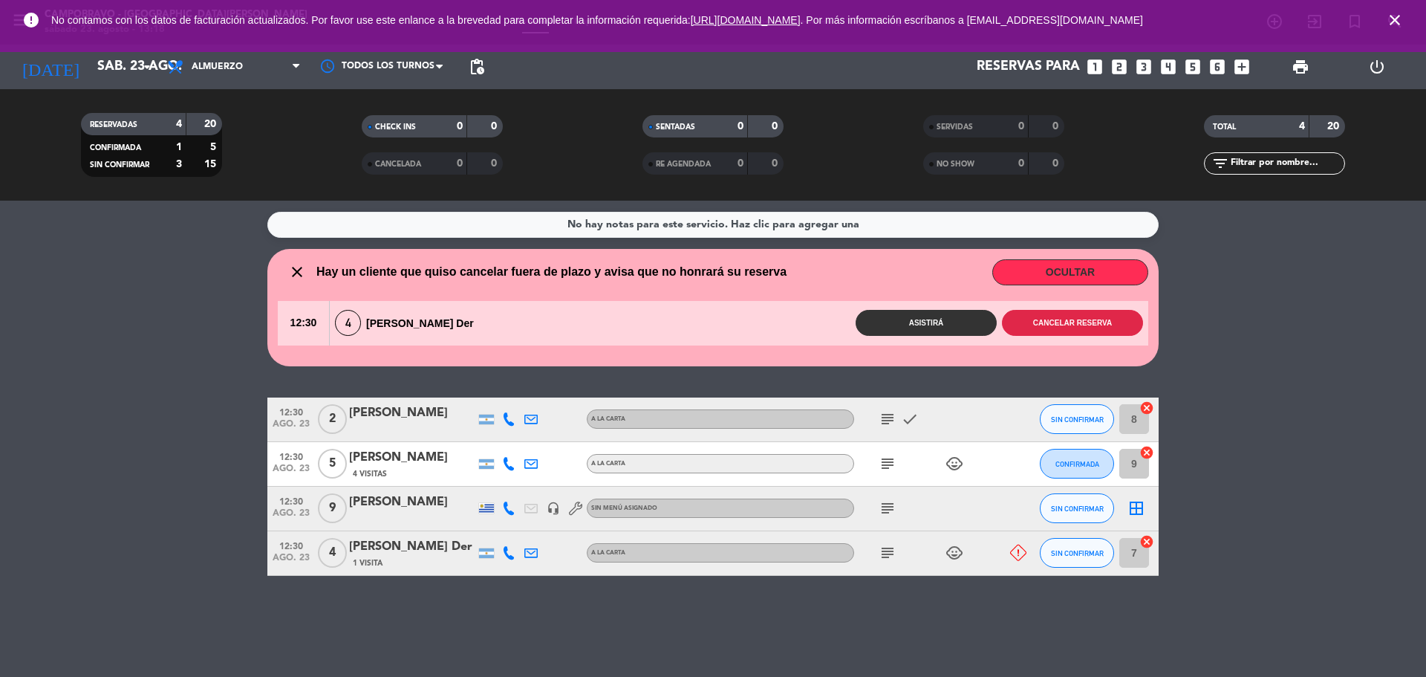
click at [1046, 326] on button "Cancelar reserva" at bounding box center [1072, 323] width 141 height 26
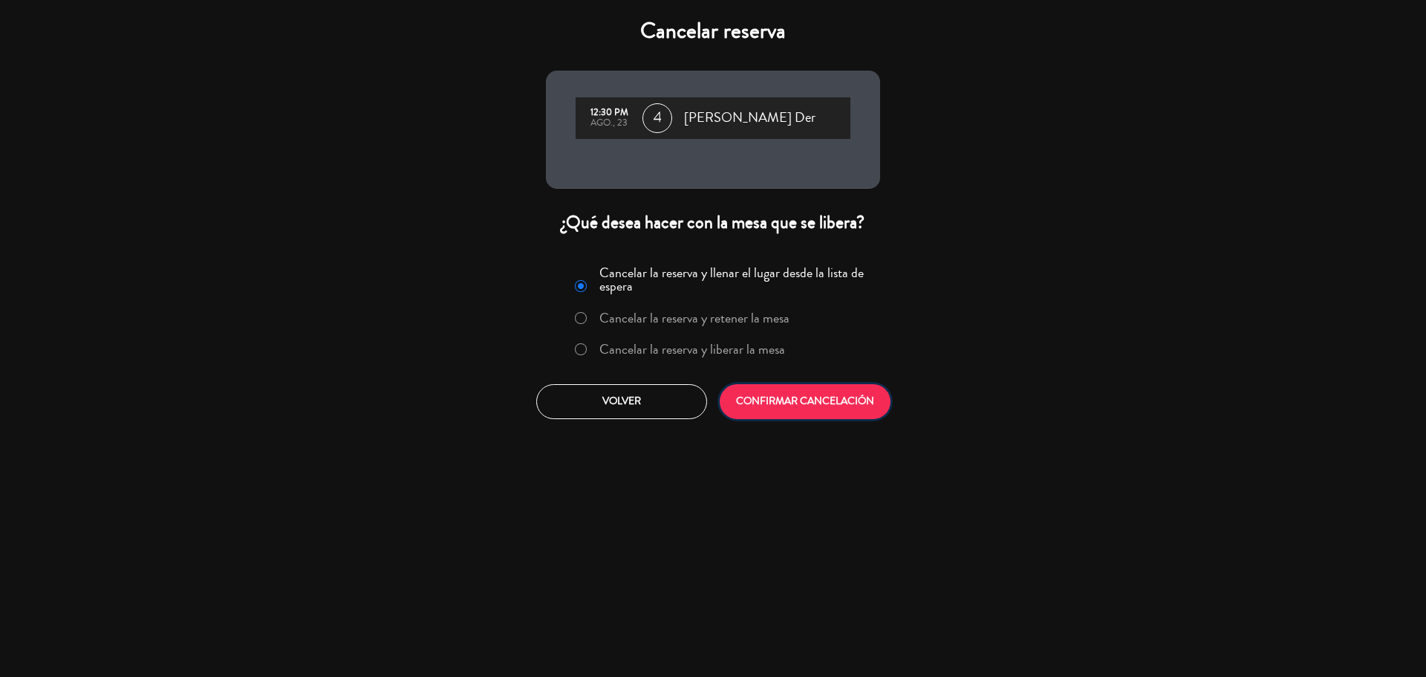
click at [821, 391] on button "CONFIRMAR CANCELACIÓN" at bounding box center [805, 401] width 171 height 35
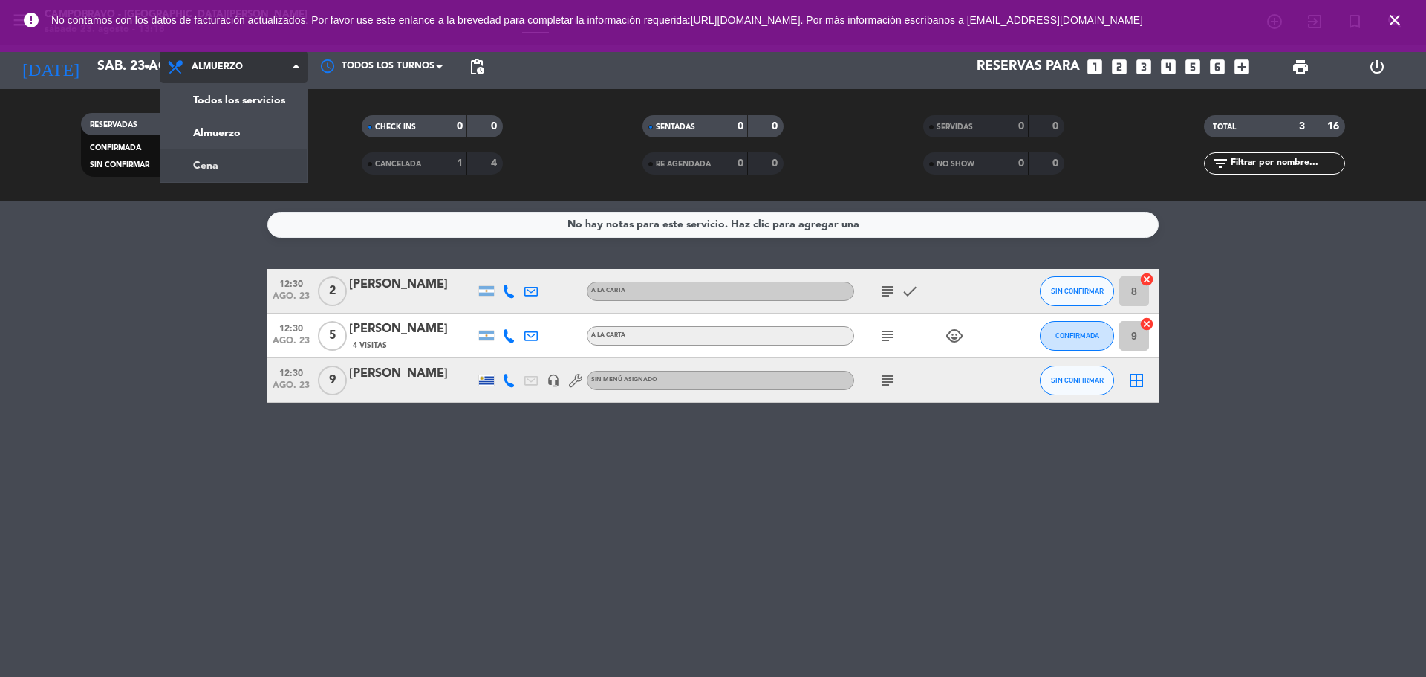
click at [239, 159] on div "menu Campobravo - [GEOGRAPHIC_DATA][PERSON_NAME] sábado 23. agosto - 13:18 Mis …" at bounding box center [713, 100] width 1426 height 201
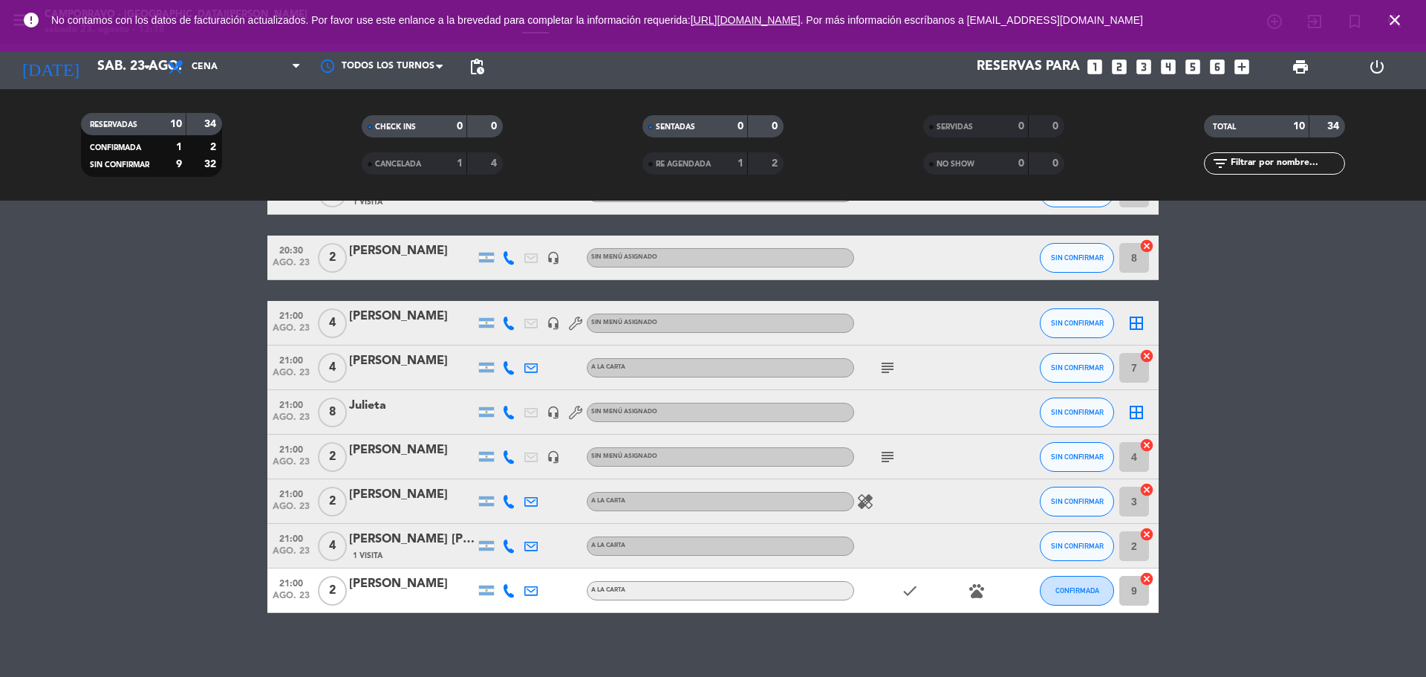
scroll to position [79, 0]
